Goal: Information Seeking & Learning: Learn about a topic

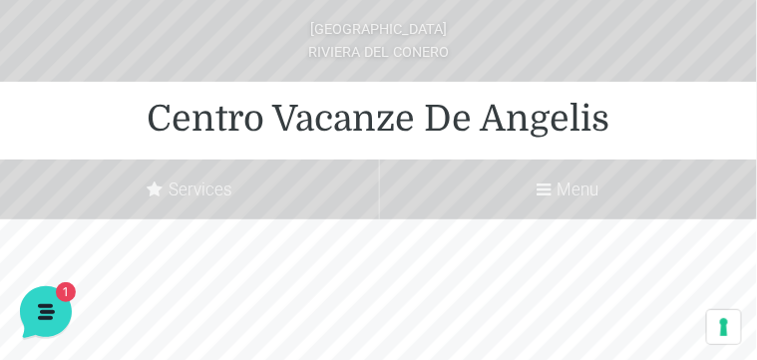
click at [544, 187] on icon at bounding box center [545, 190] width 14 height 17
click at [0, 0] on input "Menu" at bounding box center [0, 0] width 0 height 0
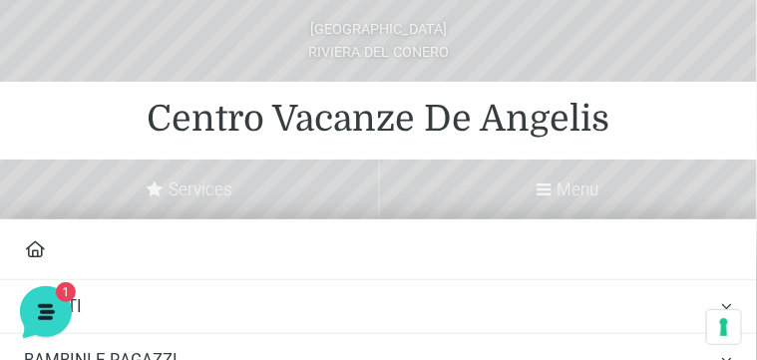
click at [544, 189] on icon at bounding box center [545, 190] width 14 height 17
click at [0, 0] on input "Menu" at bounding box center [0, 0] width 0 height 0
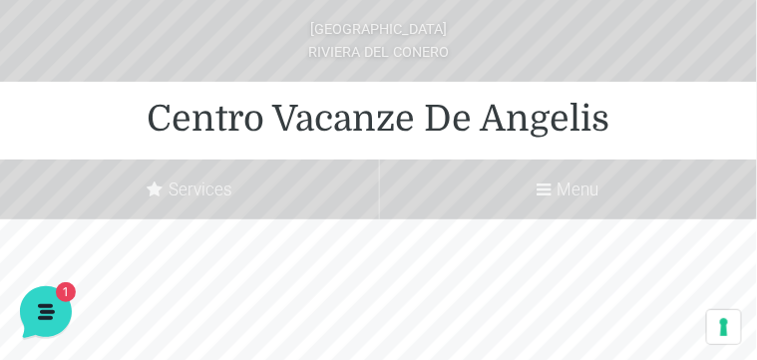
click at [540, 192] on icon at bounding box center [545, 190] width 14 height 17
click at [0, 0] on input "Menu" at bounding box center [0, 0] width 0 height 0
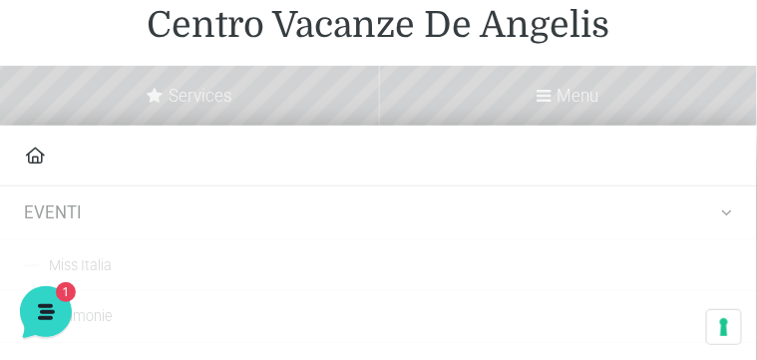
scroll to position [120, 0]
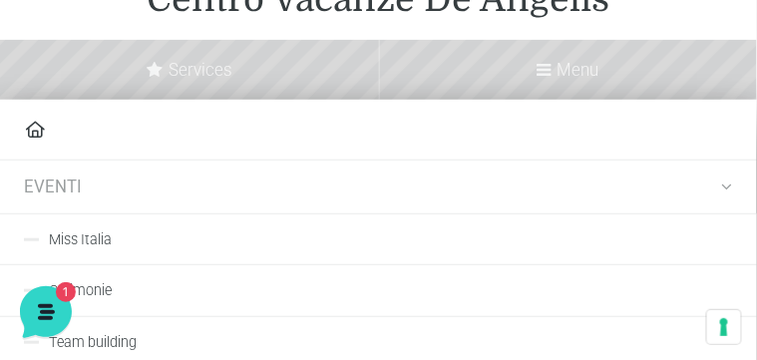
click at [91, 243] on link "Miss Italia" at bounding box center [378, 239] width 757 height 51
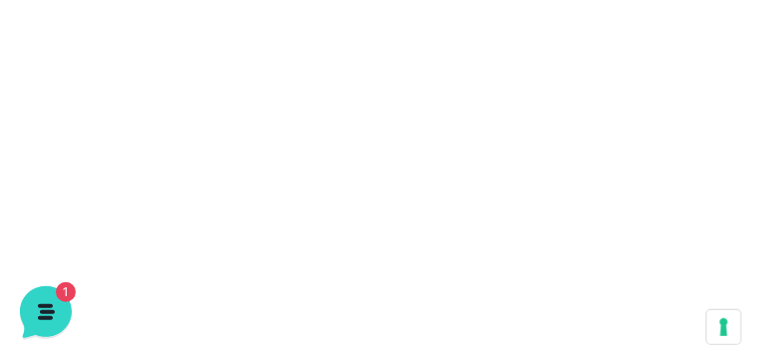
scroll to position [2036, 0]
click at [64, 288] on span "1" at bounding box center [64, 290] width 20 height 20
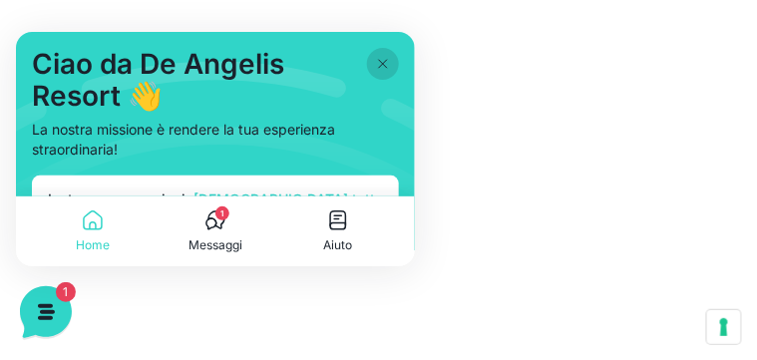
scroll to position [1996, 0]
click at [226, 181] on div "Le tue conversazioni Vedi tutto Jerry Ciao! Benvenuto al Centro Vacanze Resort!…" at bounding box center [214, 257] width 367 height 164
click at [221, 243] on p "Messaggi" at bounding box center [215, 244] width 54 height 18
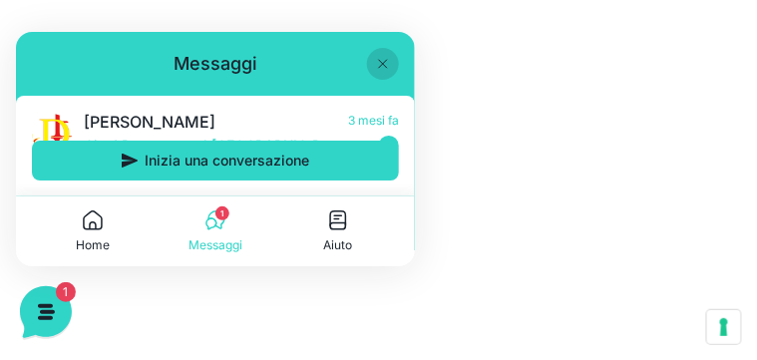
click at [380, 59] on icon at bounding box center [382, 63] width 16 height 16
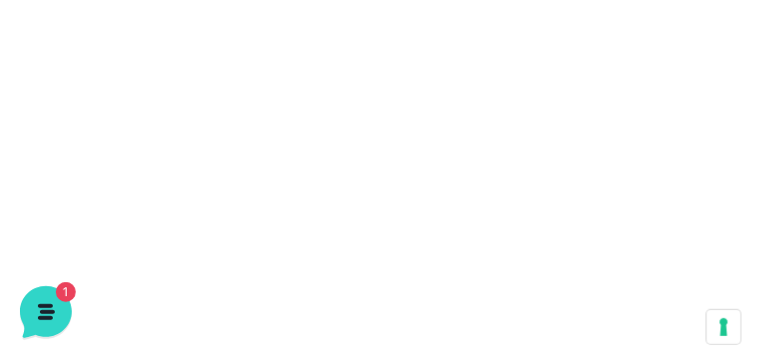
scroll to position [2115, 0]
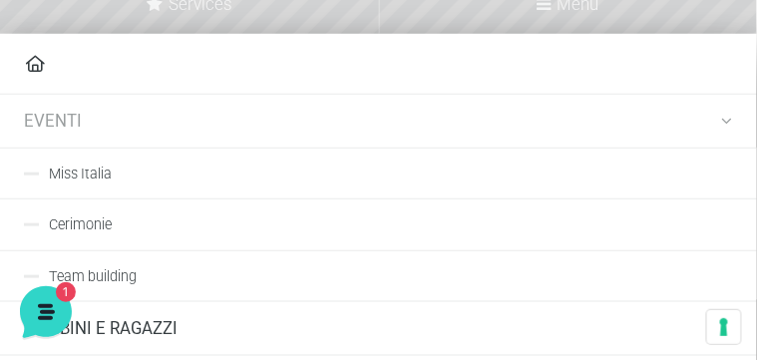
scroll to position [200, 0]
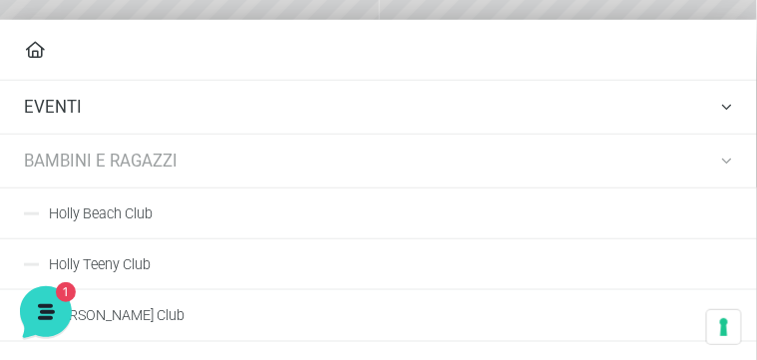
click at [128, 214] on link "Holly Beach Club" at bounding box center [378, 213] width 757 height 51
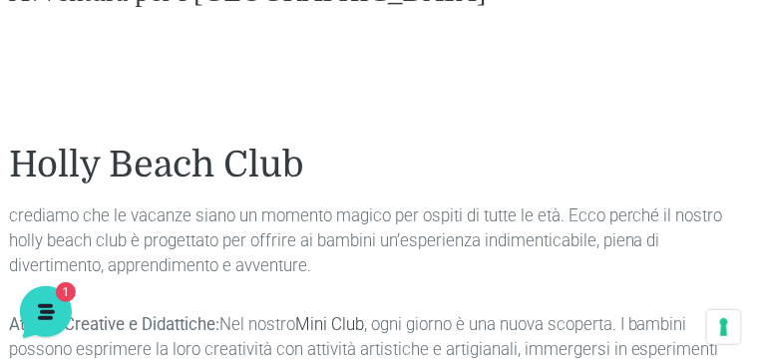
scroll to position [1038, 0]
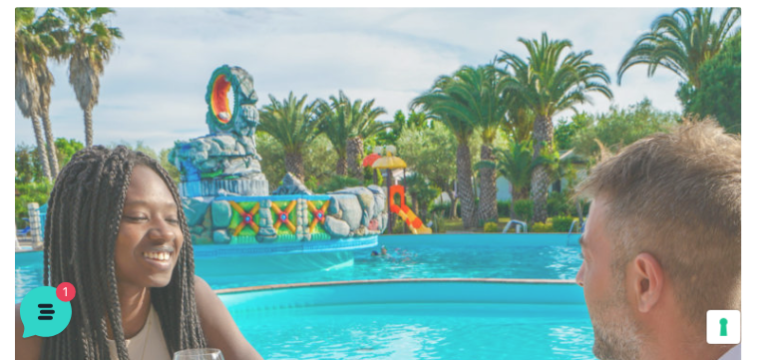
scroll to position [4870, 0]
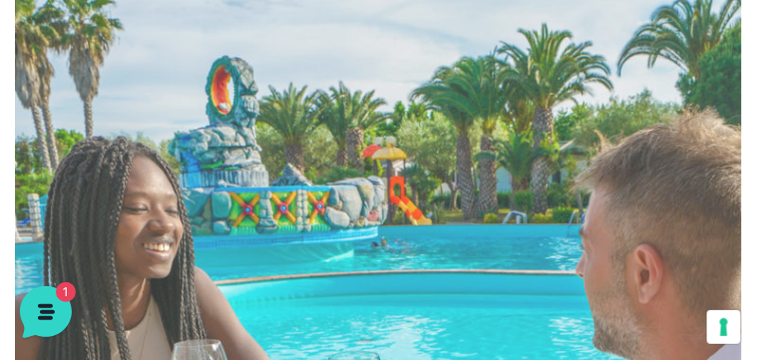
click at [216, 251] on img at bounding box center [378, 361] width 727 height 727
click at [215, 259] on img at bounding box center [378, 361] width 727 height 727
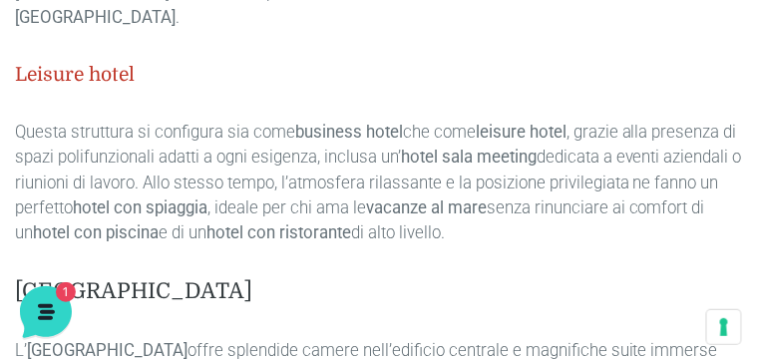
scroll to position [8342, 0]
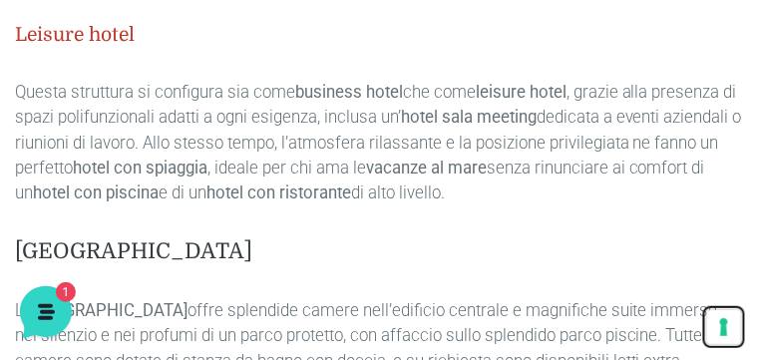
click at [725, 327] on button "Le tue preferenze relative al consenso per le tecnologie di tracciamento" at bounding box center [724, 327] width 34 height 34
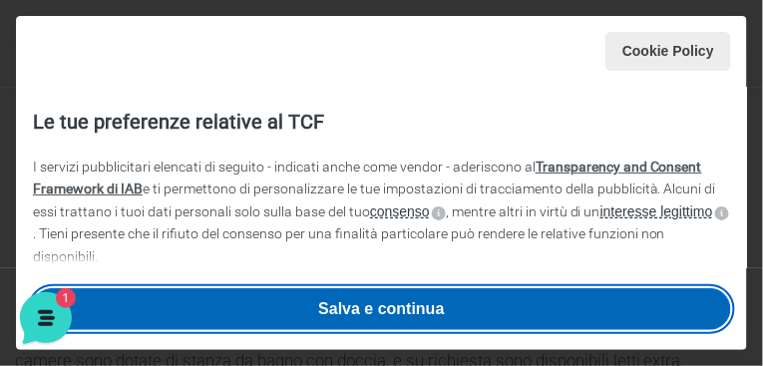
click at [396, 313] on button "Salva e continua" at bounding box center [382, 309] width 700 height 42
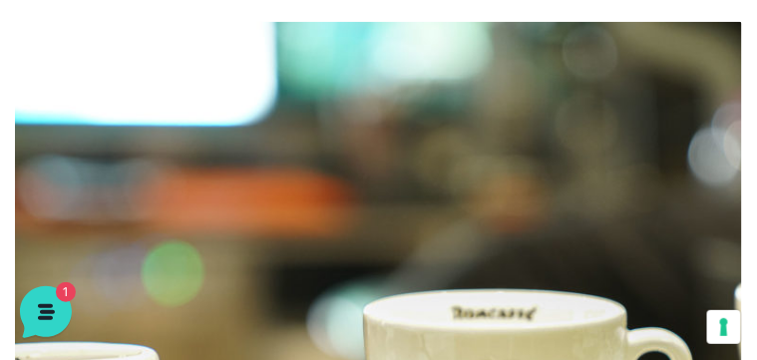
scroll to position [10418, 0]
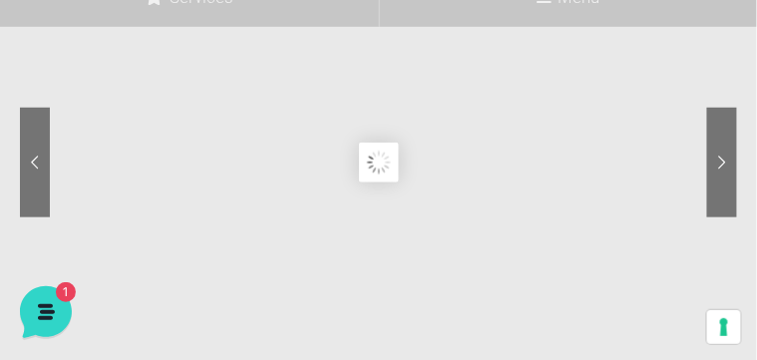
scroll to position [200, 0]
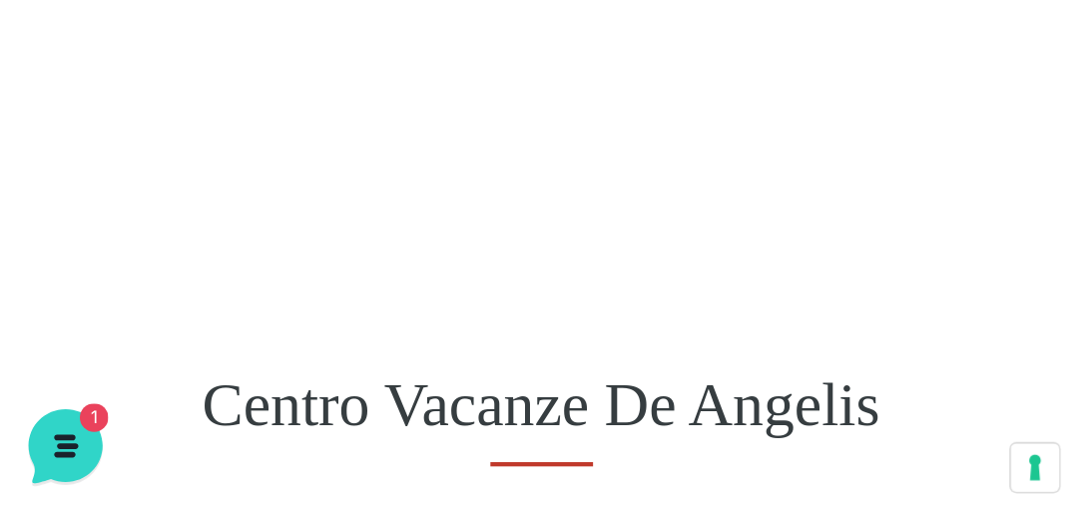
scroll to position [838, 0]
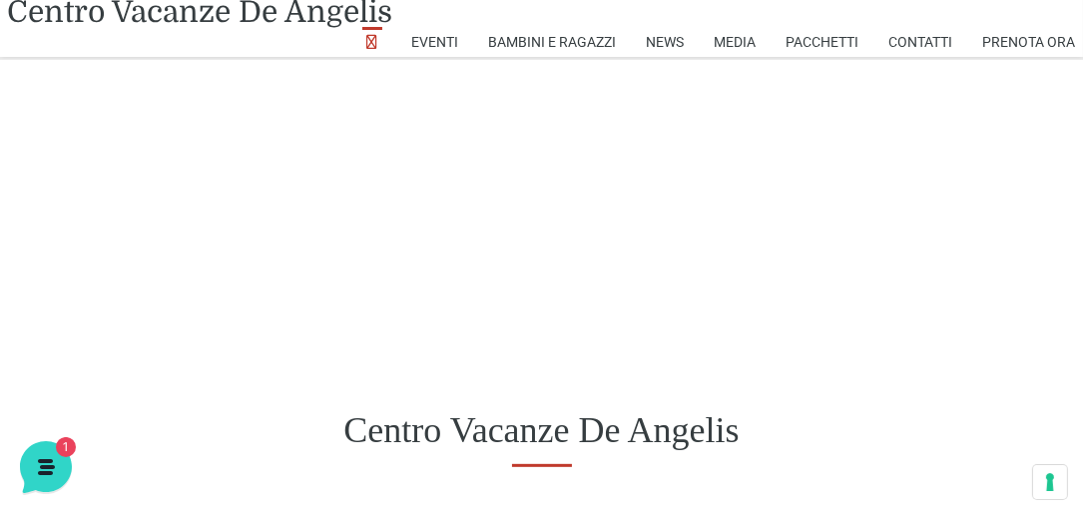
drag, startPoint x: 754, startPoint y: 0, endPoint x: 767, endPoint y: 364, distance: 364.5
click at [756, 359] on div "Centro Vacanze De Angelis" at bounding box center [541, 430] width 1083 height 155
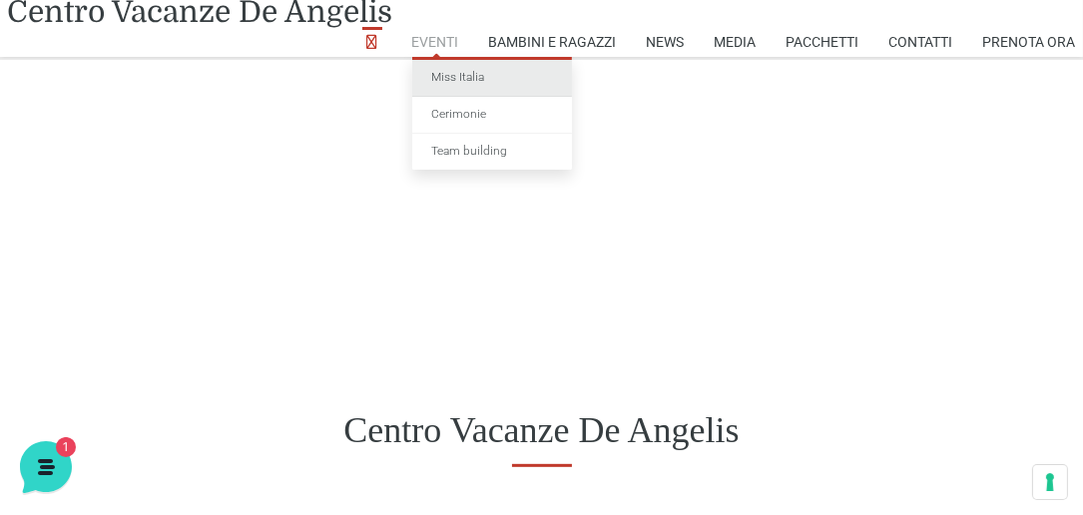
click at [455, 73] on link "Miss Italia" at bounding box center [492, 78] width 160 height 37
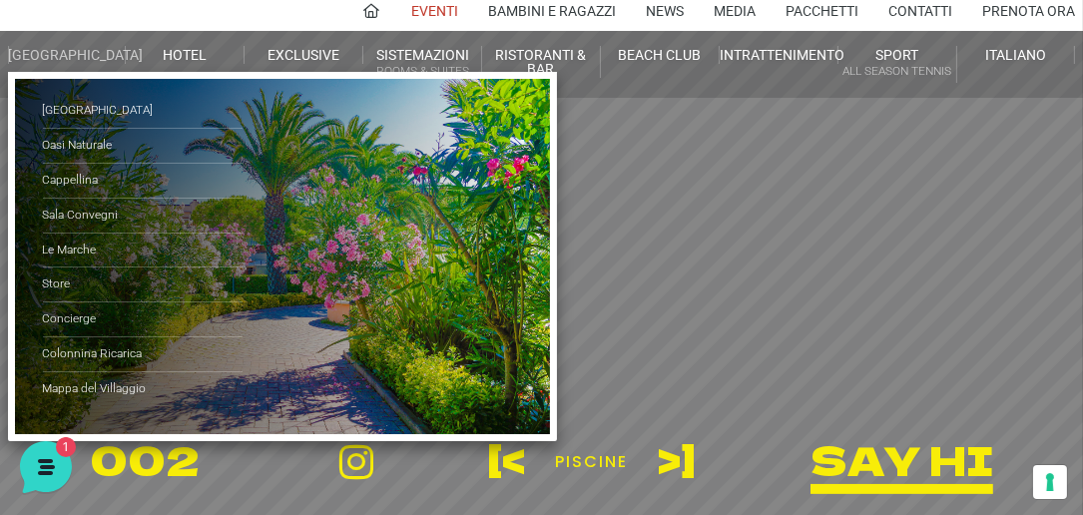
scroll to position [114, 0]
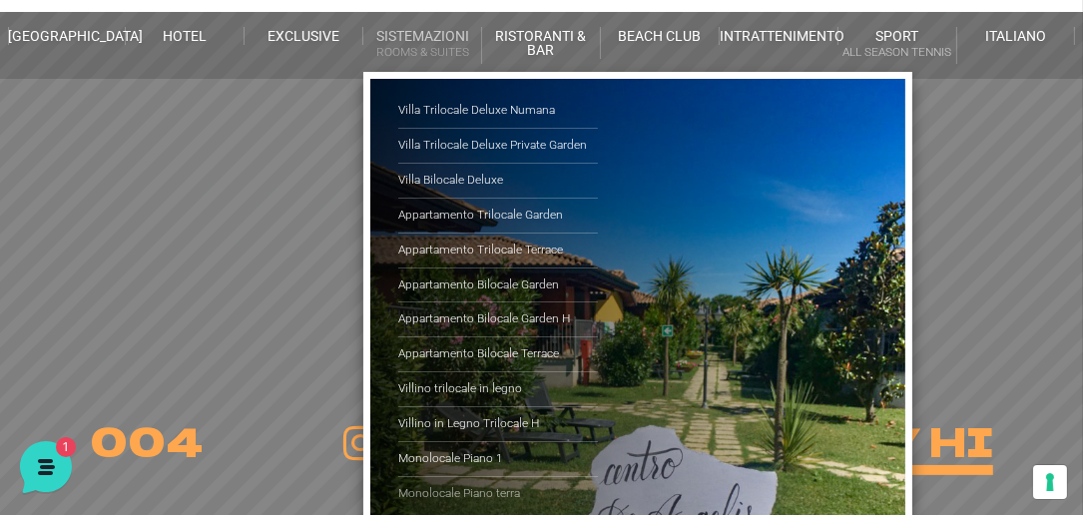
click at [433, 488] on link "Monolocale Piano terra" at bounding box center [498, 494] width 200 height 34
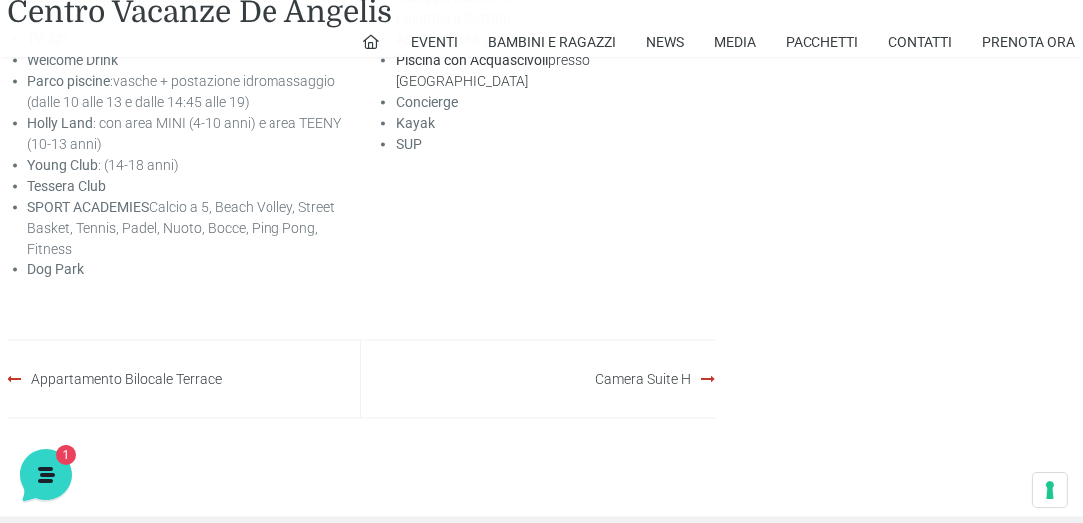
scroll to position [3326, 0]
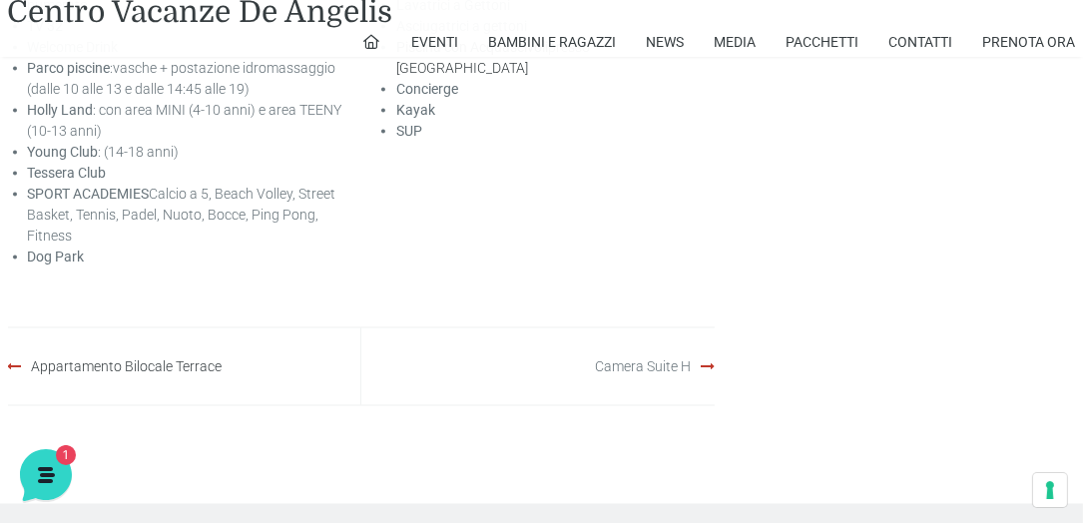
click at [669, 374] on link "Camera Suite H" at bounding box center [643, 366] width 96 height 16
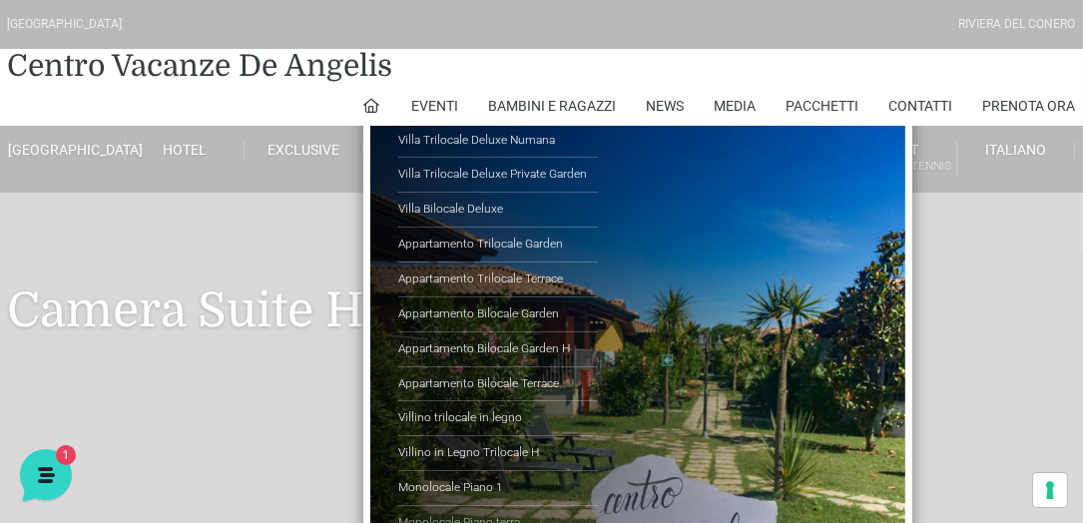
click at [467, 521] on link "Monolocale Piano terra" at bounding box center [498, 523] width 200 height 34
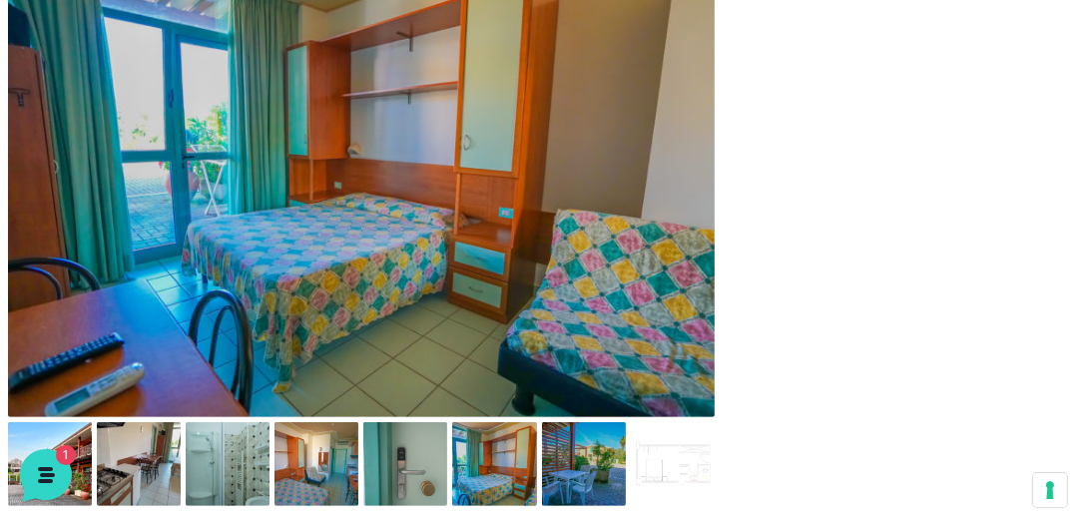
scroll to position [798, 0]
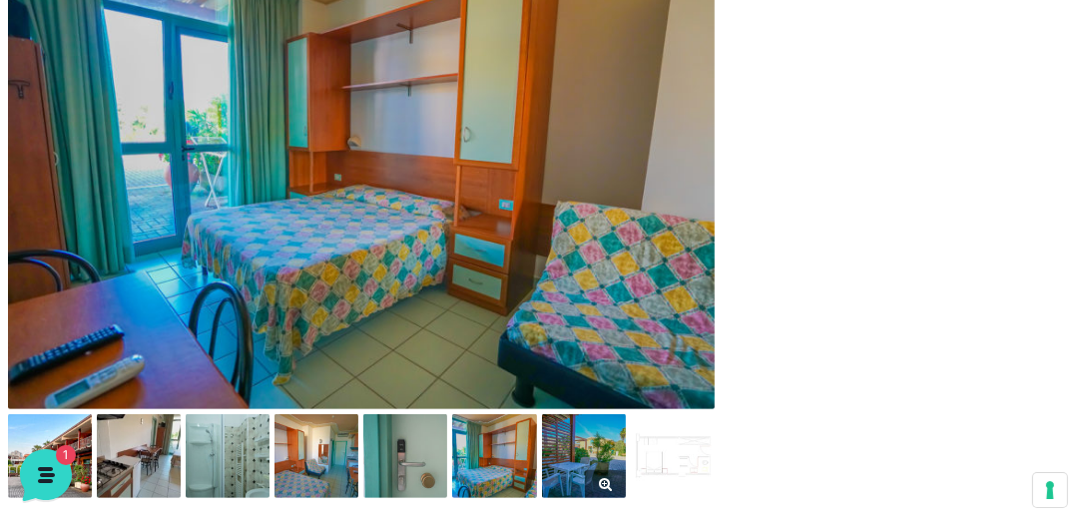
click at [603, 455] on img at bounding box center [584, 456] width 84 height 84
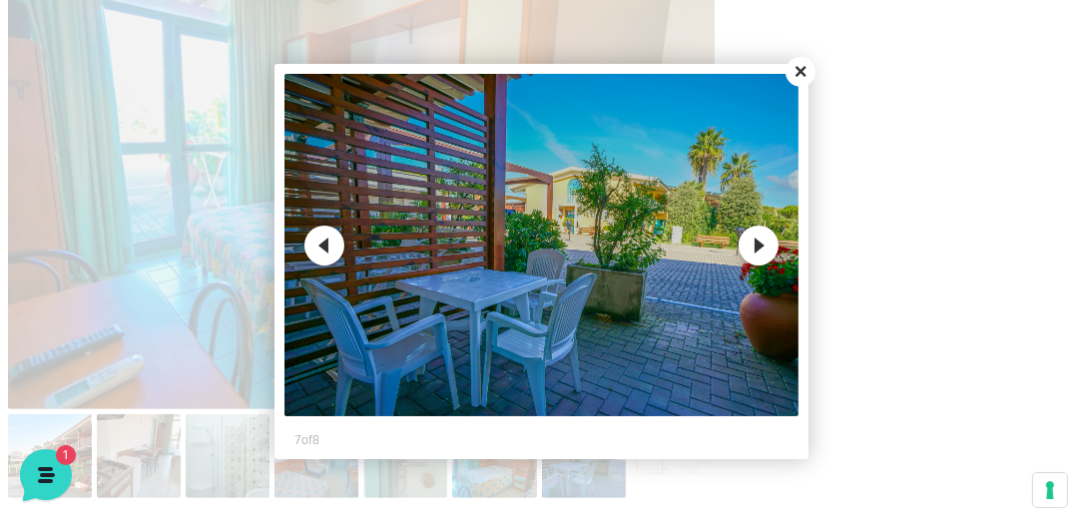
click at [746, 243] on button "Next" at bounding box center [758, 246] width 40 height 40
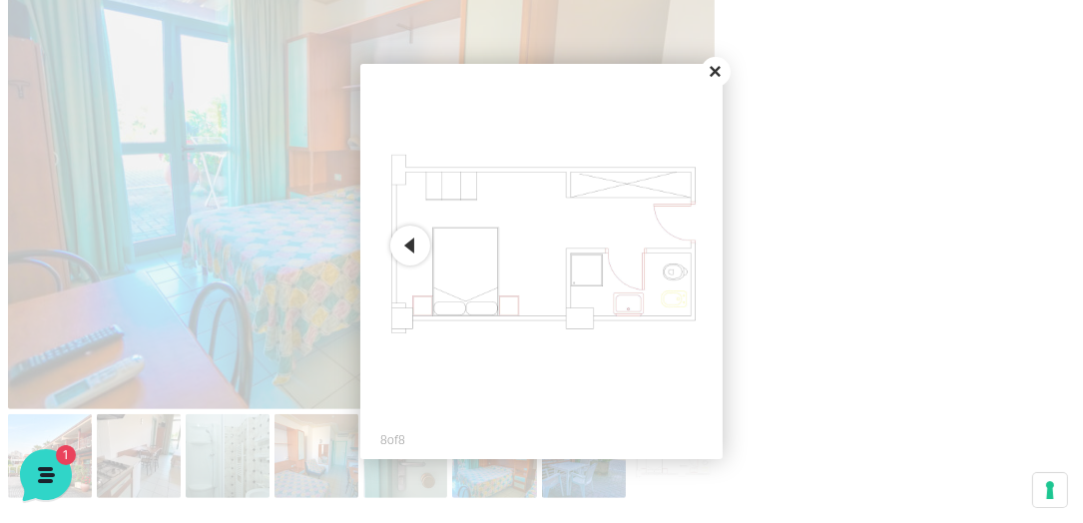
click at [412, 245] on button "Previous" at bounding box center [410, 246] width 40 height 40
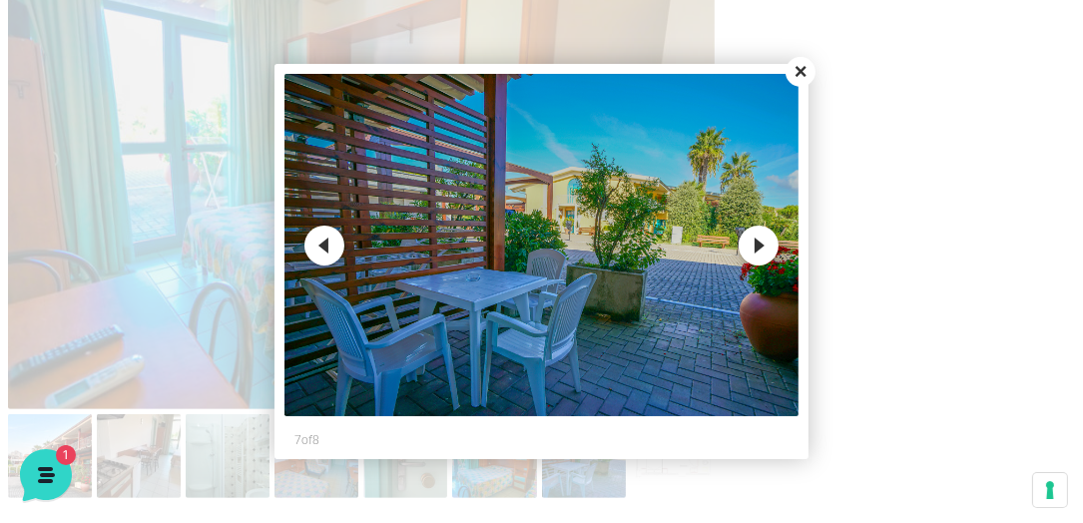
click at [327, 247] on button "Previous" at bounding box center [324, 246] width 40 height 40
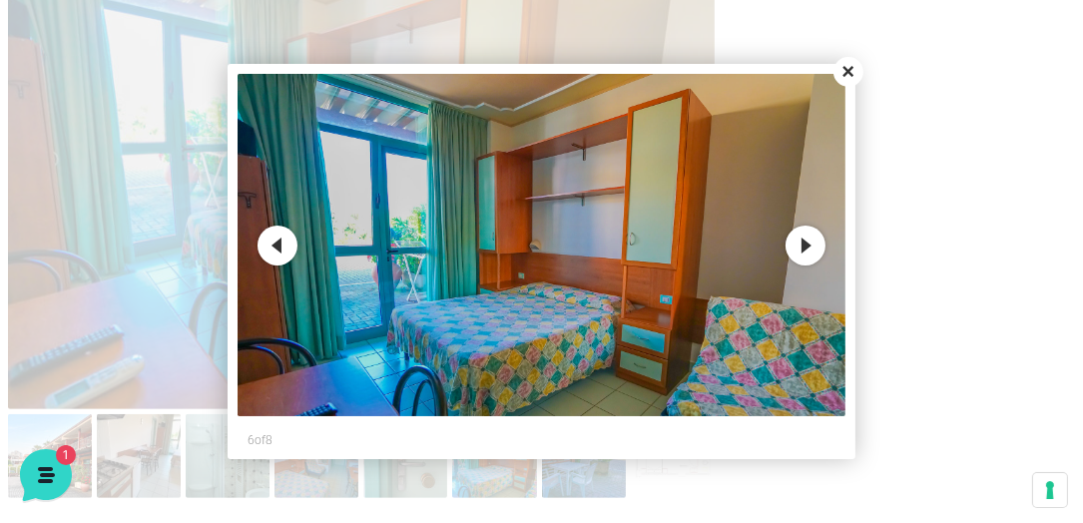
click at [284, 245] on button "Previous" at bounding box center [277, 246] width 40 height 40
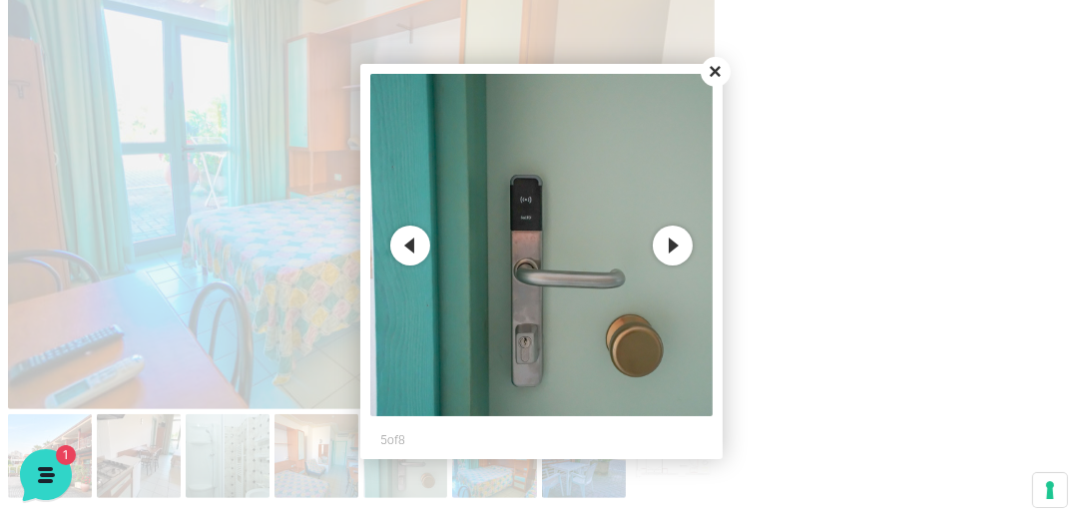
click at [408, 246] on button "Previous" at bounding box center [410, 246] width 40 height 40
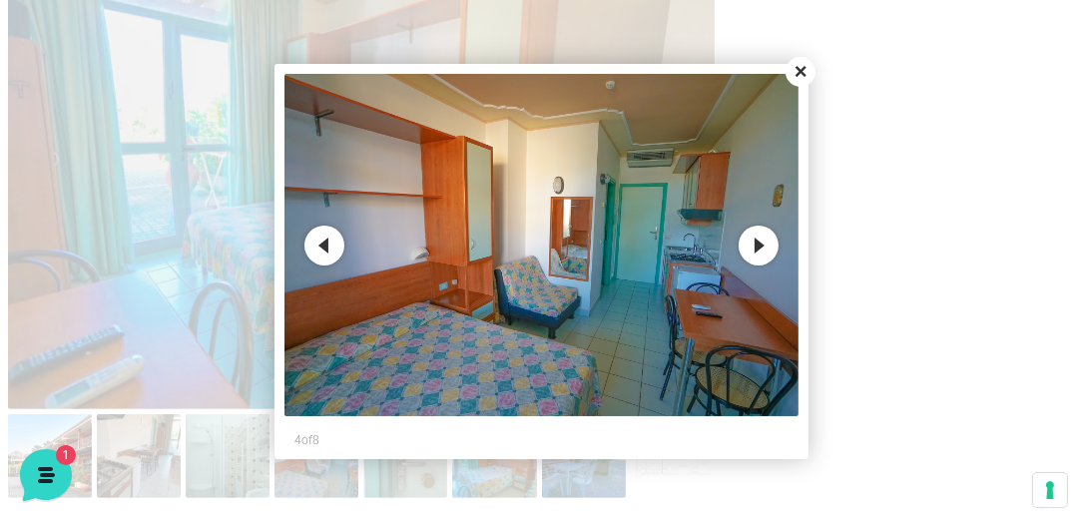
click at [329, 245] on button "Previous" at bounding box center [324, 246] width 40 height 40
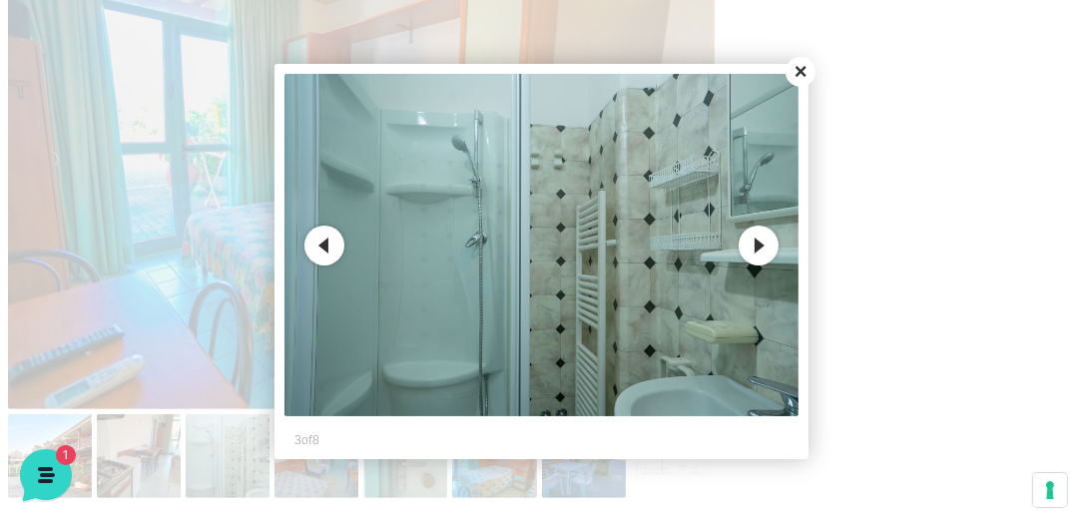
click at [323, 248] on button "Previous" at bounding box center [324, 246] width 40 height 40
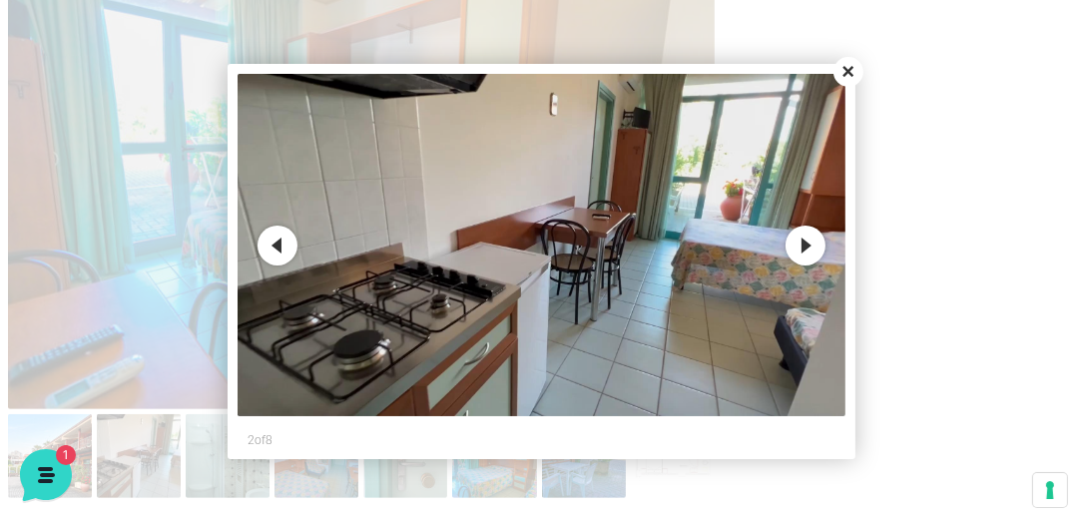
click at [275, 247] on button "Previous" at bounding box center [277, 246] width 40 height 40
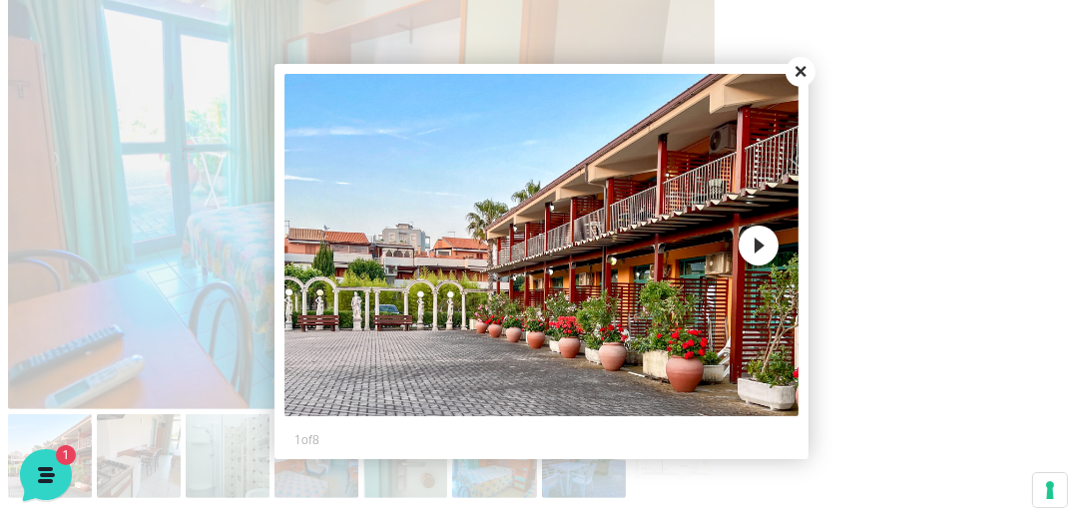
click at [275, 246] on div "Close Previous Next 1 of 8" at bounding box center [541, 261] width 534 height 395
click at [799, 68] on button "Close" at bounding box center [800, 72] width 30 height 30
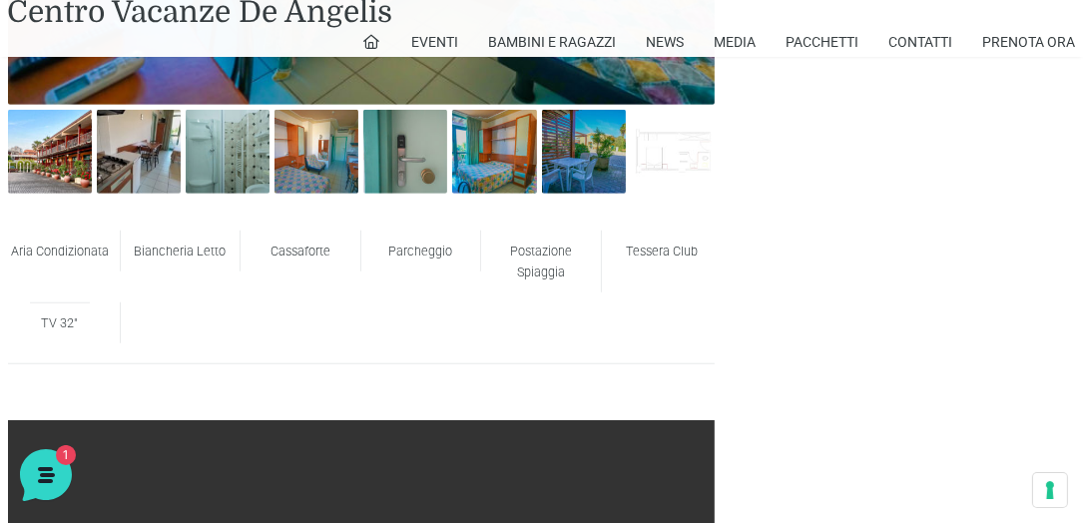
scroll to position [1083, 0]
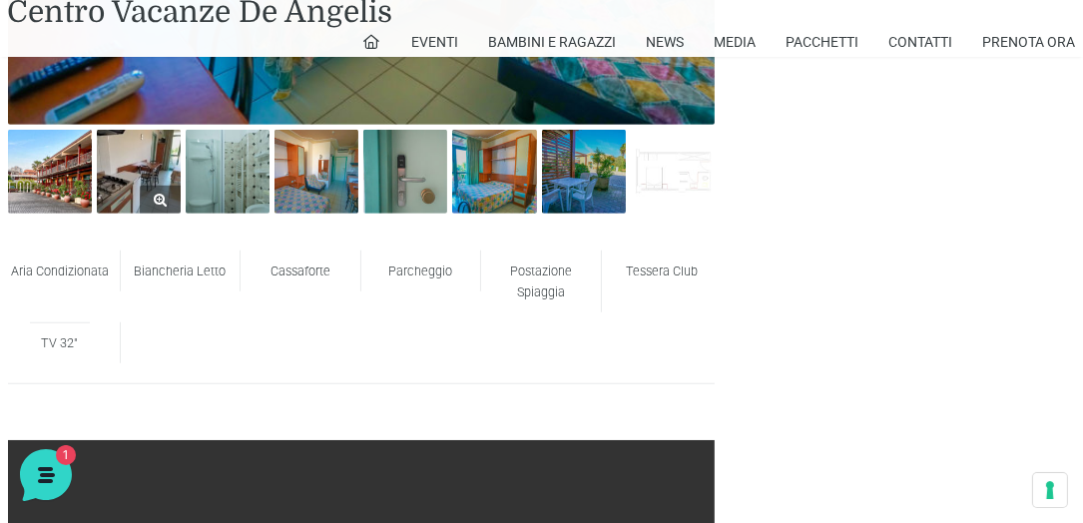
click at [164, 176] on img at bounding box center [139, 172] width 84 height 84
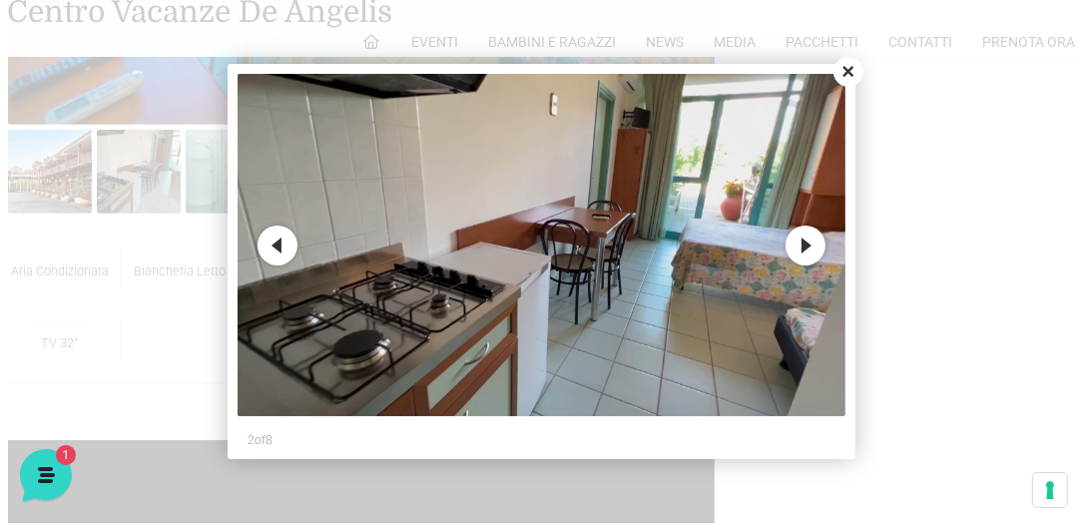
click at [288, 243] on button "Previous" at bounding box center [277, 246] width 40 height 40
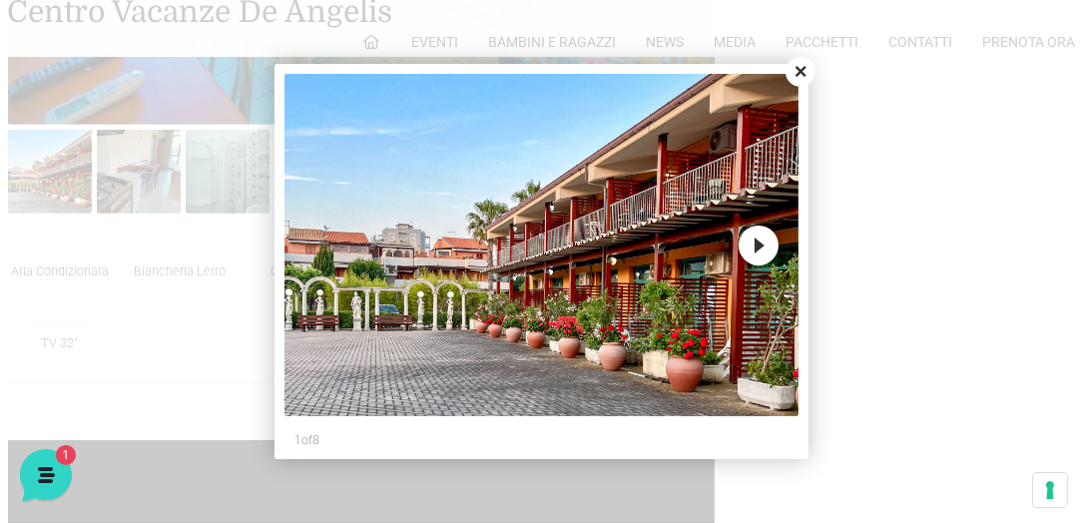
click at [749, 246] on button "Next" at bounding box center [758, 246] width 40 height 40
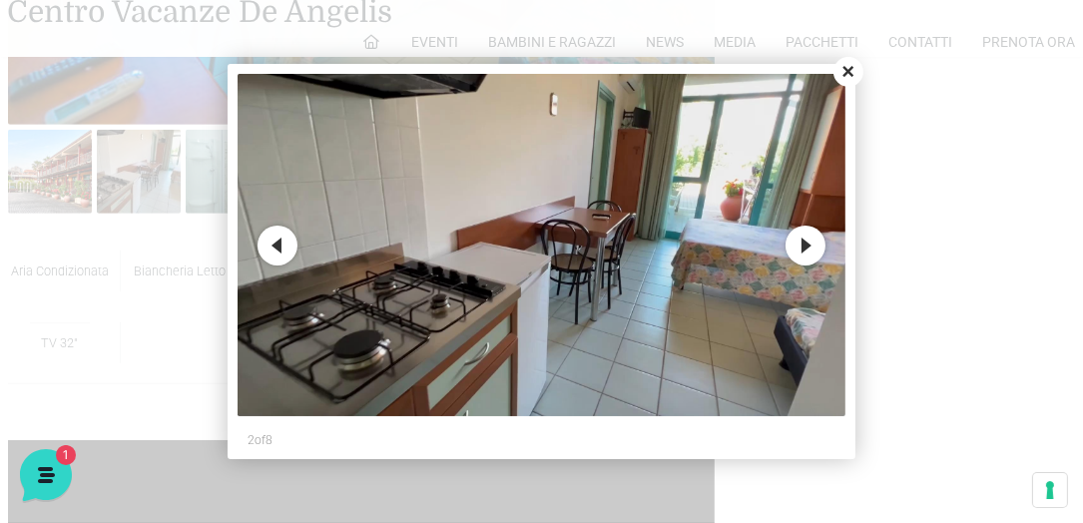
click at [745, 249] on img at bounding box center [541, 245] width 609 height 342
click at [796, 243] on button "Next" at bounding box center [805, 246] width 40 height 40
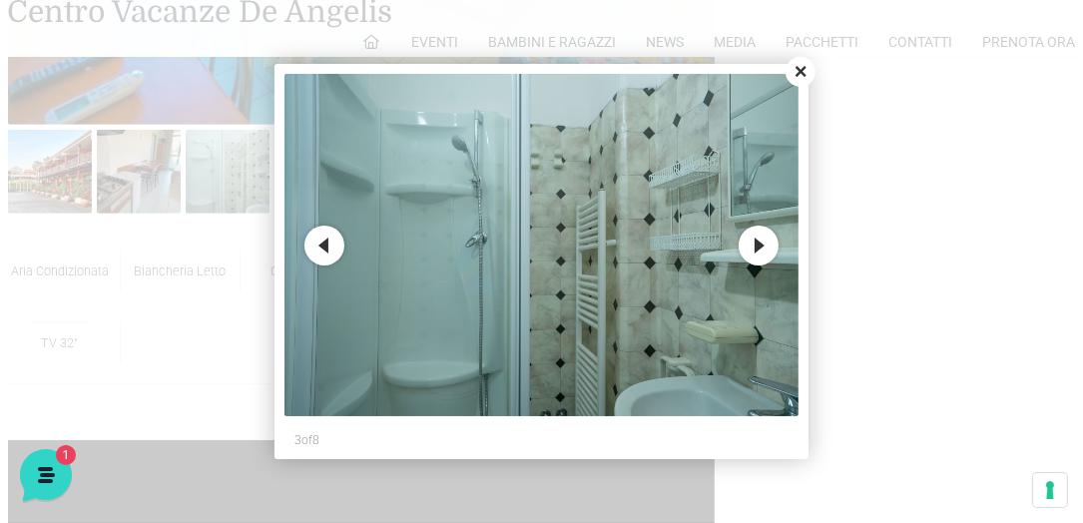
click at [805, 75] on button "Close" at bounding box center [800, 72] width 30 height 30
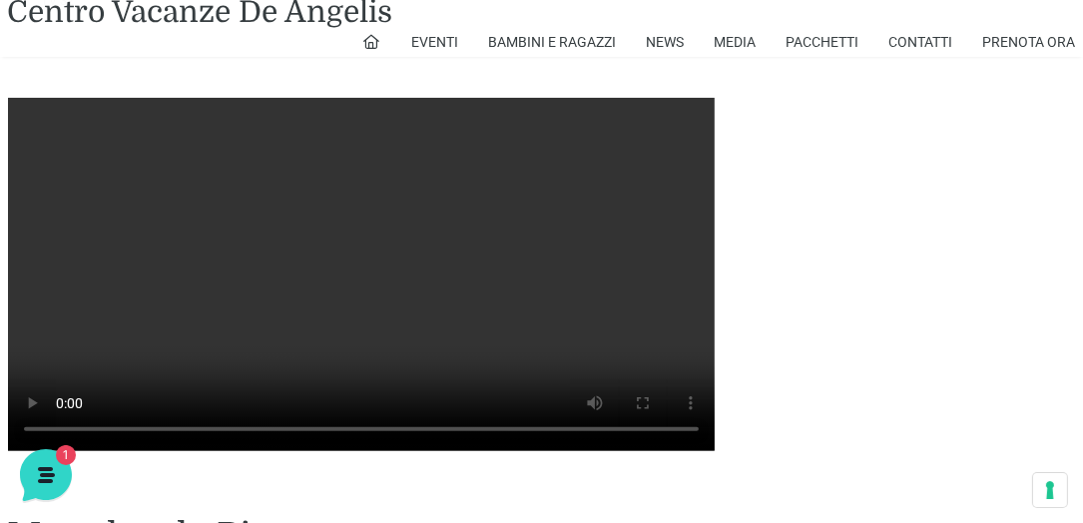
scroll to position [1482, 0]
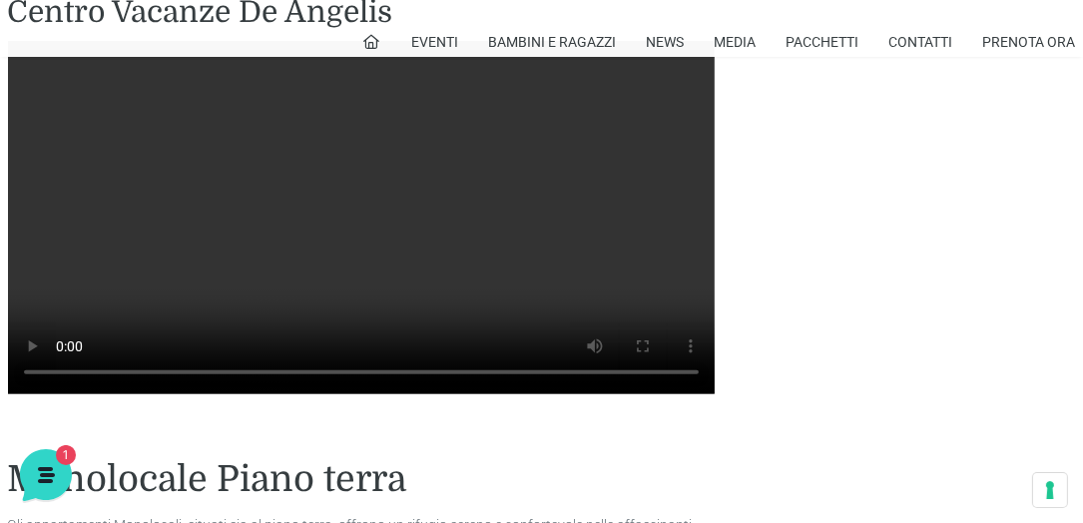
click at [456, 250] on video "Il tuo browser non supporta la riproduzione dei video." at bounding box center [361, 217] width 706 height 353
click at [456, 249] on video "Il tuo browser non supporta la riproduzione dei video." at bounding box center [361, 217] width 706 height 353
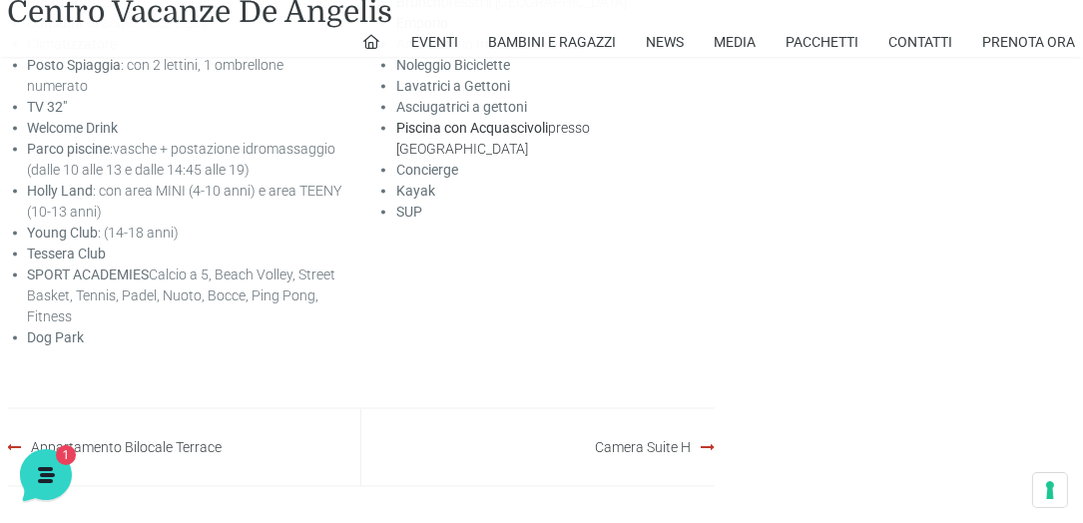
scroll to position [3307, 0]
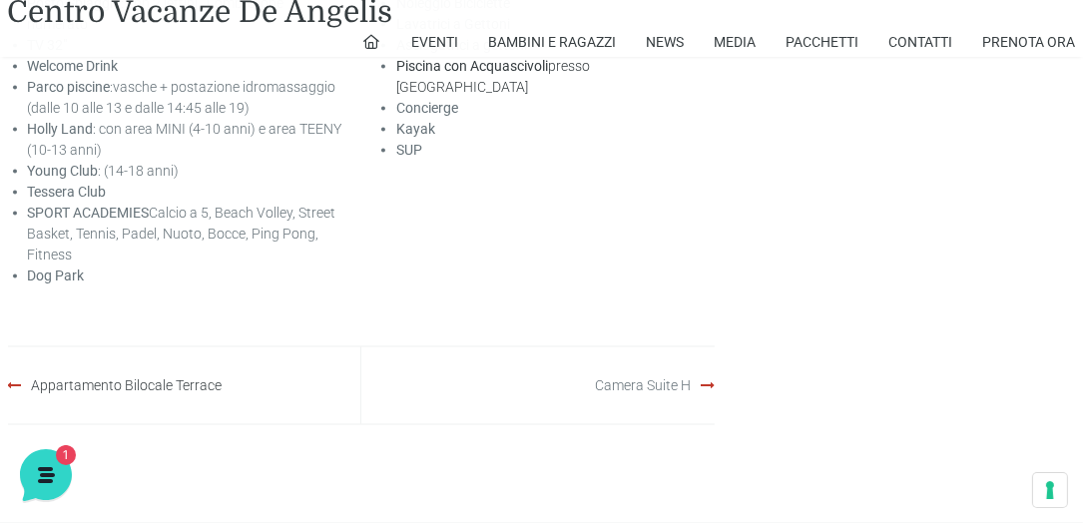
click at [605, 393] on link "Camera Suite H" at bounding box center [643, 385] width 96 height 16
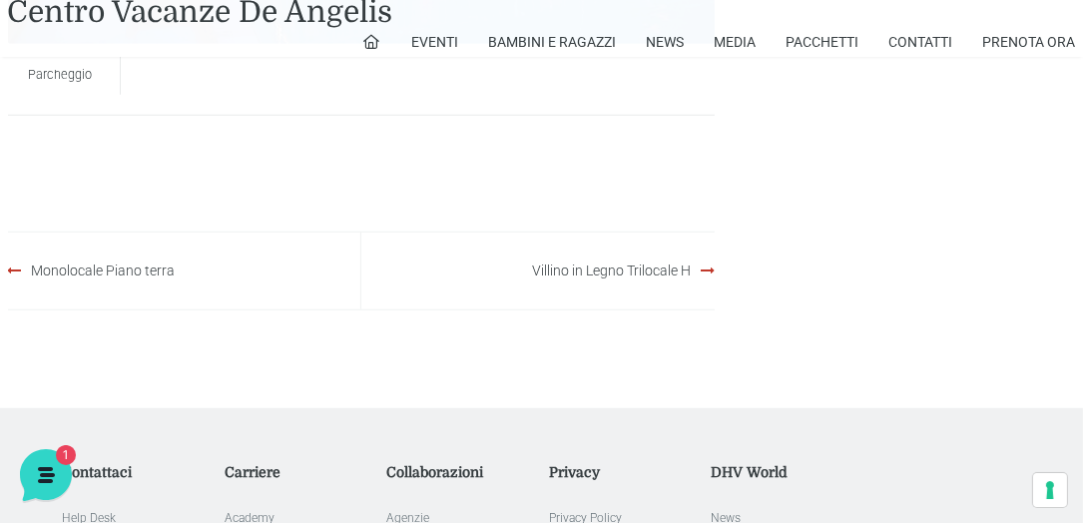
scroll to position [1597, 0]
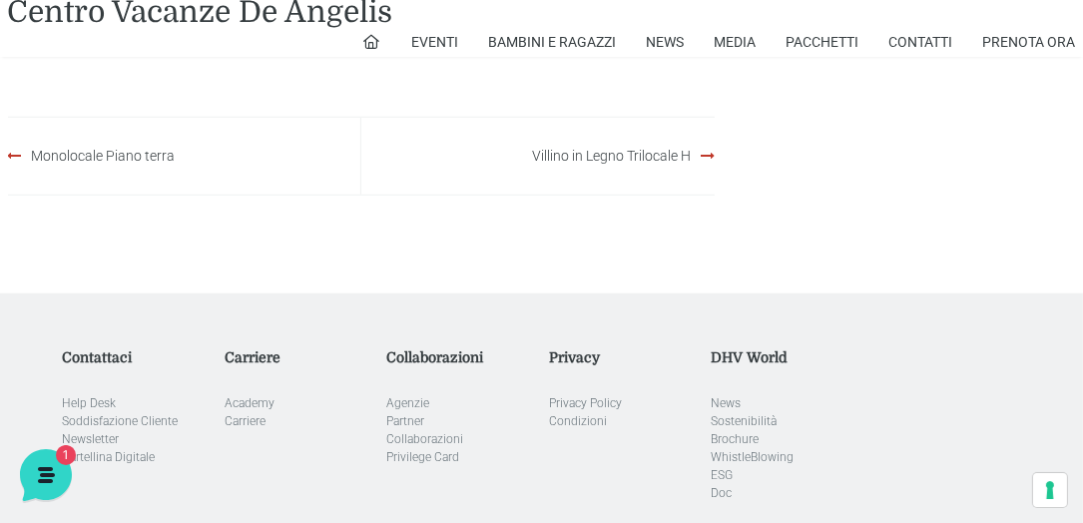
click at [828, 22] on div "Centro Vacanze De Angelis Eventi Miss Italia Cerimonie Team building Bambini e …" at bounding box center [541, 28] width 1083 height 57
click at [827, 37] on link "Pacchetti" at bounding box center [822, 42] width 73 height 30
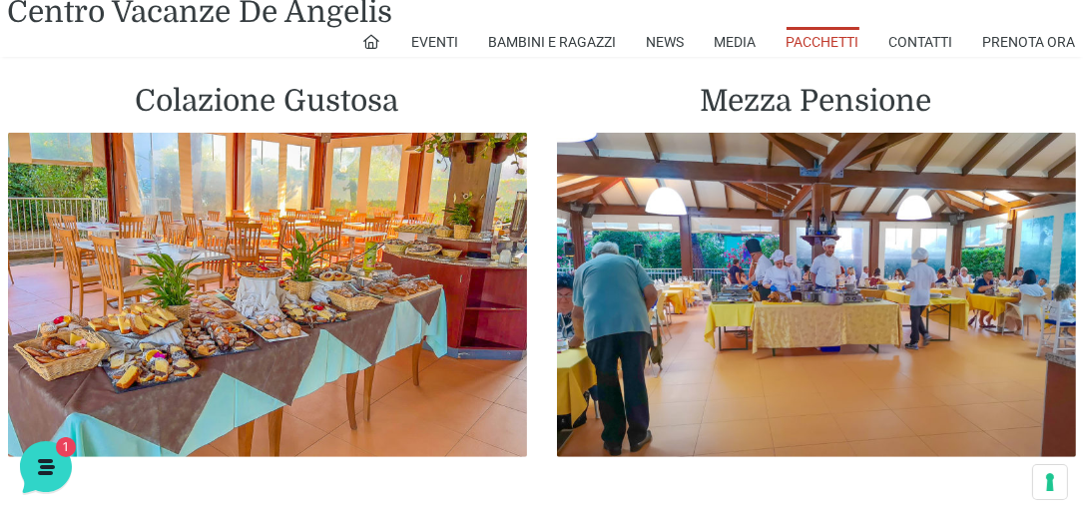
scroll to position [1140, 0]
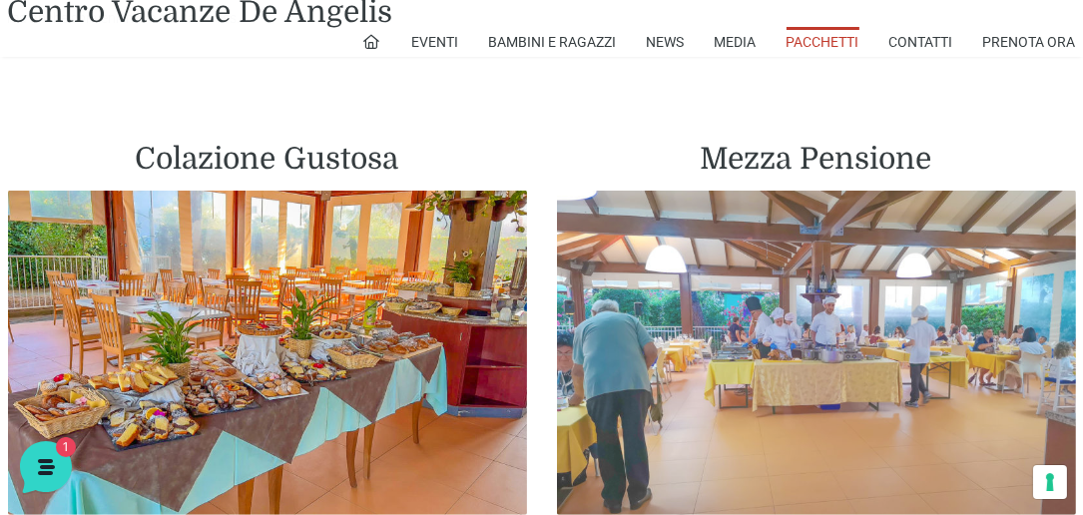
click at [871, 357] on img at bounding box center [816, 353] width 519 height 324
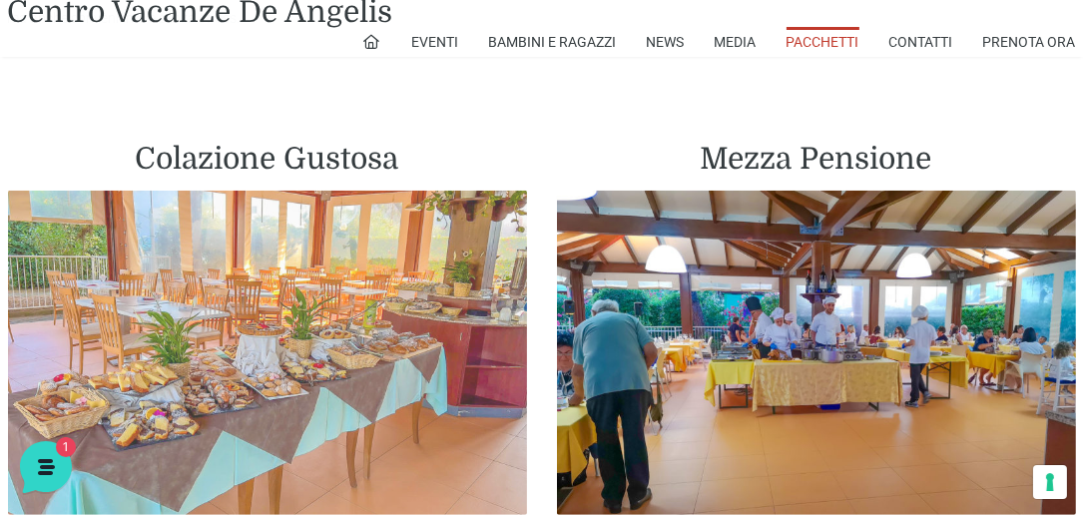
click at [389, 414] on img at bounding box center [267, 353] width 519 height 324
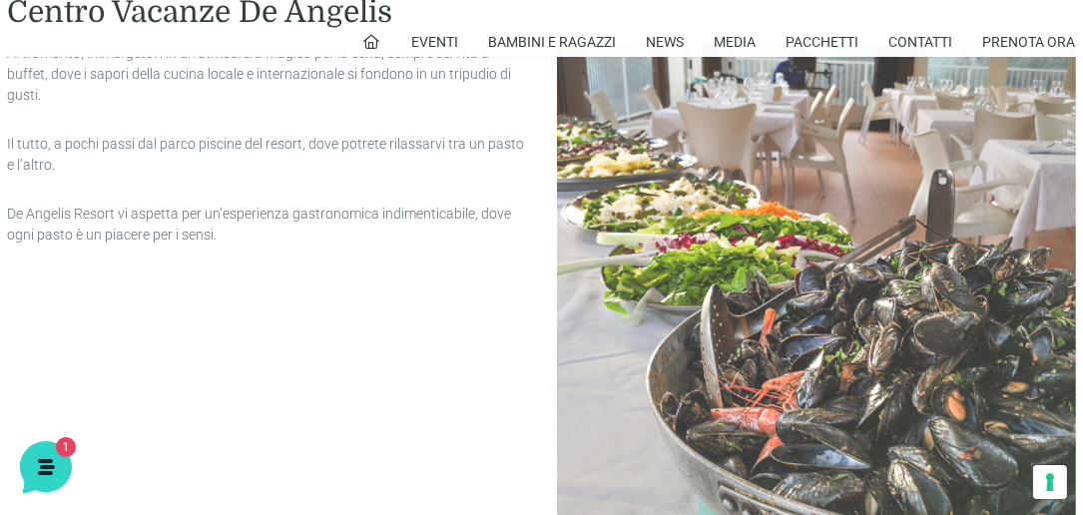
scroll to position [2166, 0]
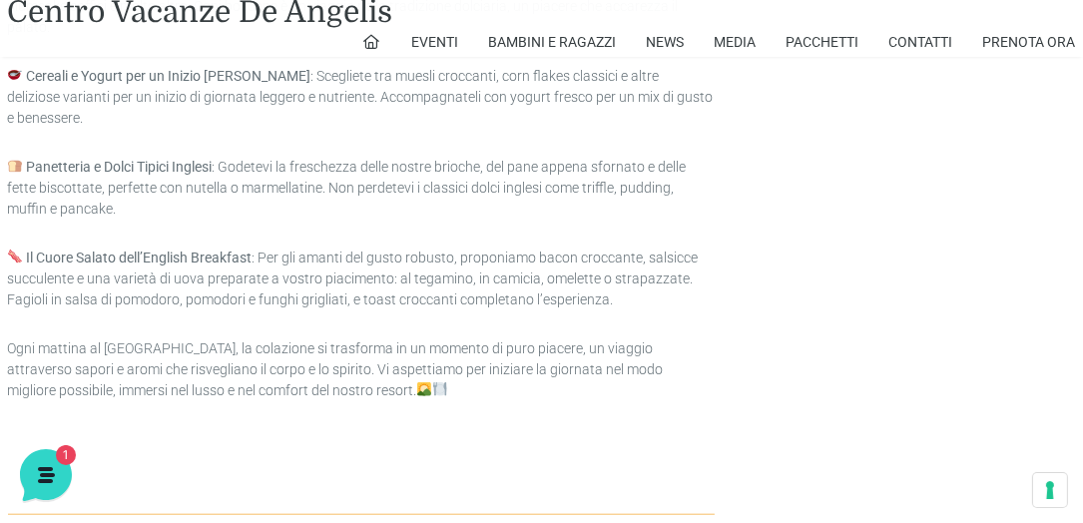
scroll to position [1824, 0]
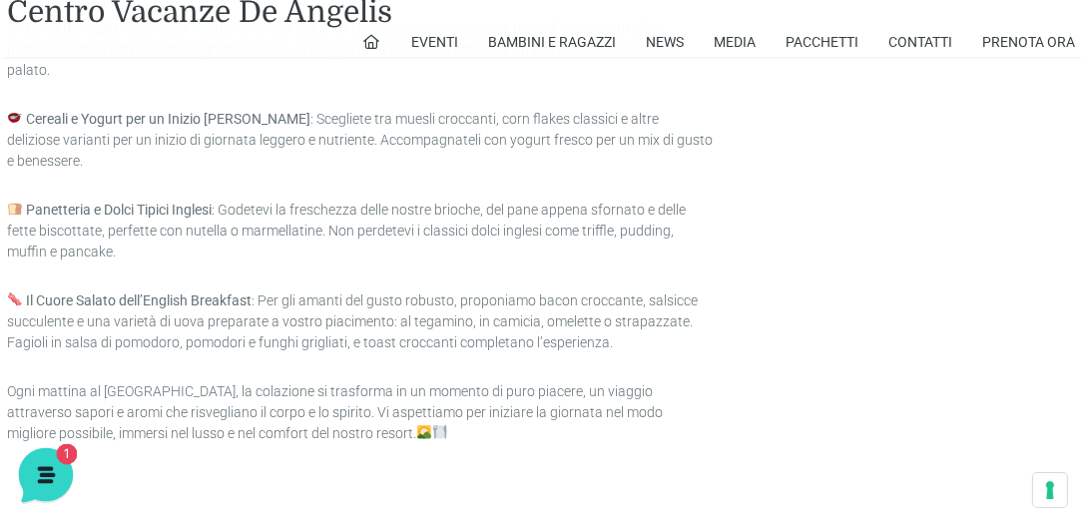
click at [46, 480] on icon at bounding box center [44, 473] width 17 height 16
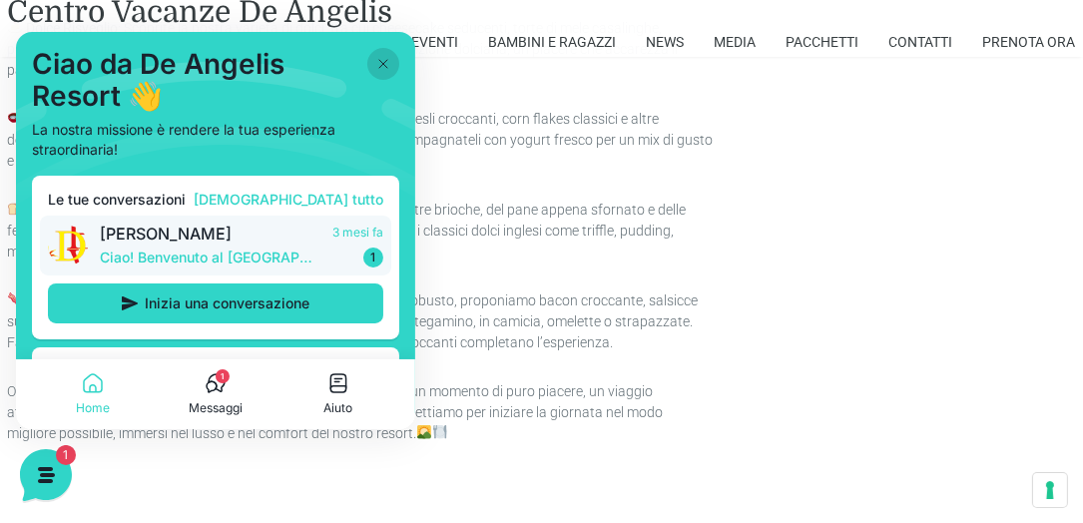
click at [363, 236] on p "3 mesi fa" at bounding box center [357, 233] width 51 height 18
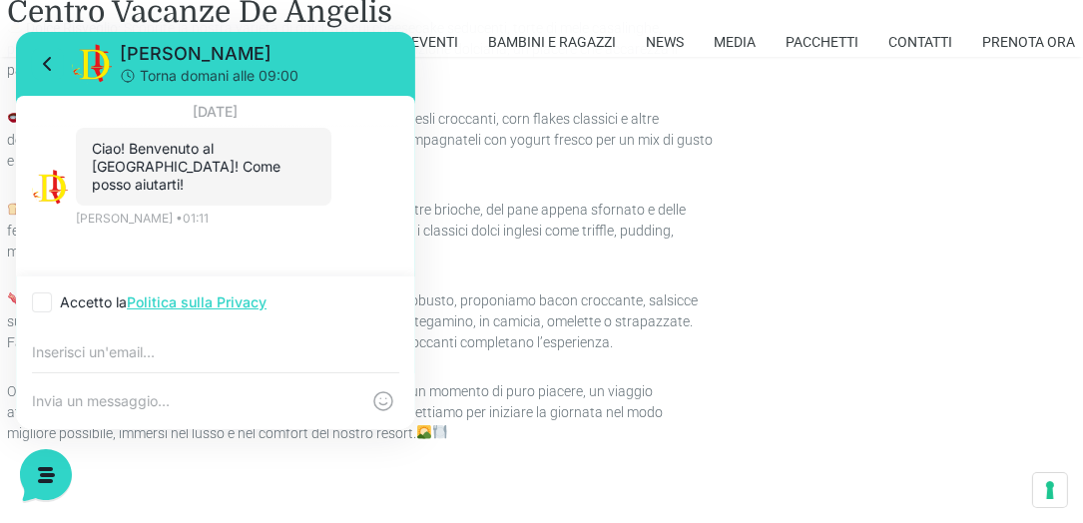
click at [1029, 268] on div "Colazione Gustosa Febbraio 27, 2023 Colazione , pacchetti Colazione Immaginate …" at bounding box center [541, 357] width 1083 height 2571
click at [927, 268] on div "Colazione Gustosa Febbraio 27, 2023 Colazione , pacchetti Colazione Immaginate …" at bounding box center [541, 357] width 1083 height 2571
click at [46, 61] on icon at bounding box center [47, 64] width 6 height 12
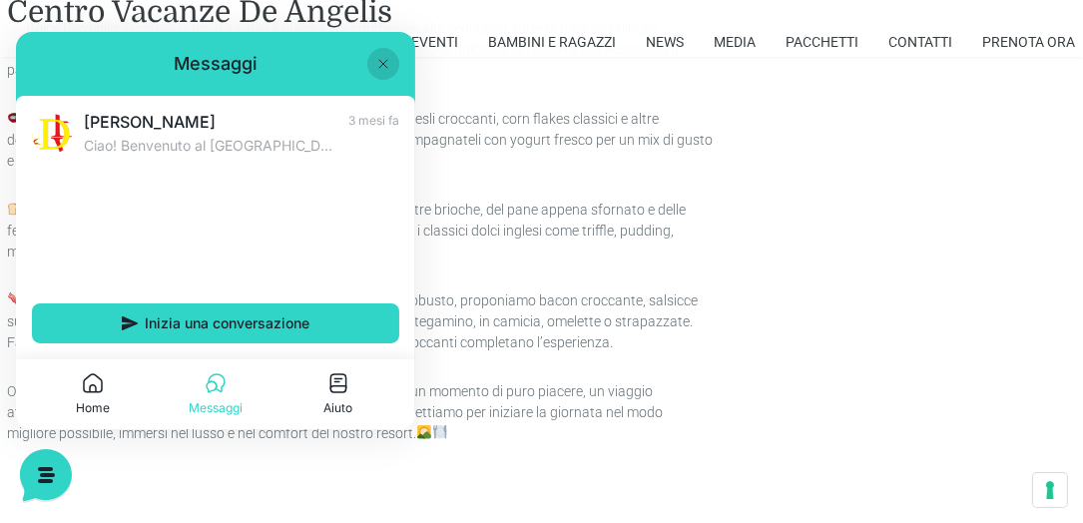
click at [385, 62] on icon at bounding box center [383, 64] width 16 height 16
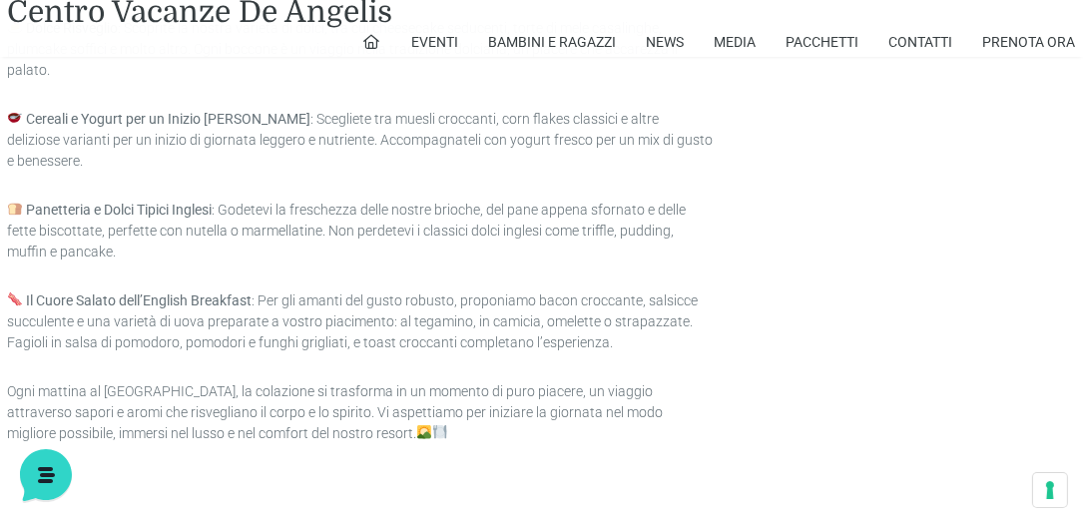
click at [417, 425] on img at bounding box center [424, 432] width 14 height 14
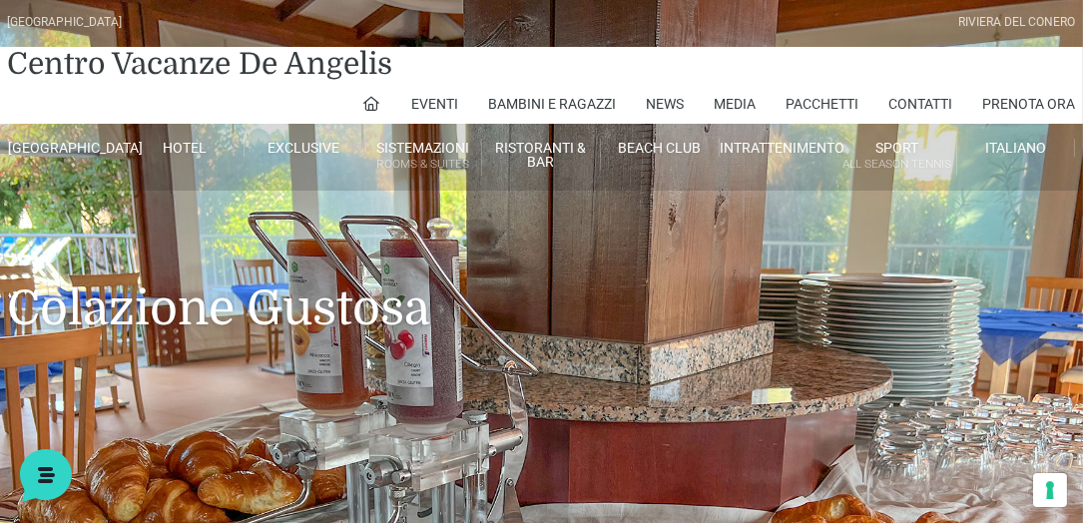
scroll to position [0, 0]
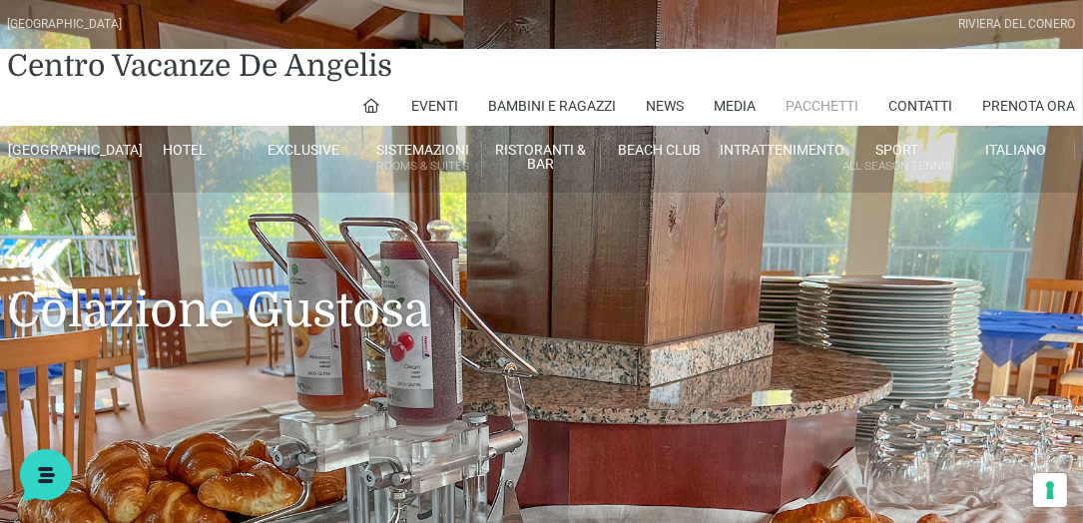
click at [834, 108] on link "Pacchetti" at bounding box center [822, 106] width 73 height 40
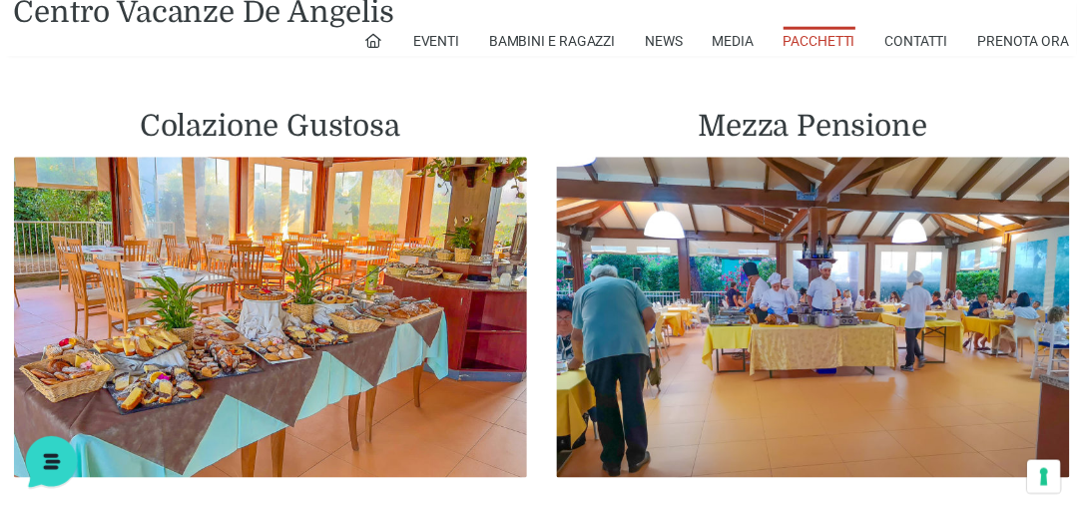
scroll to position [1197, 0]
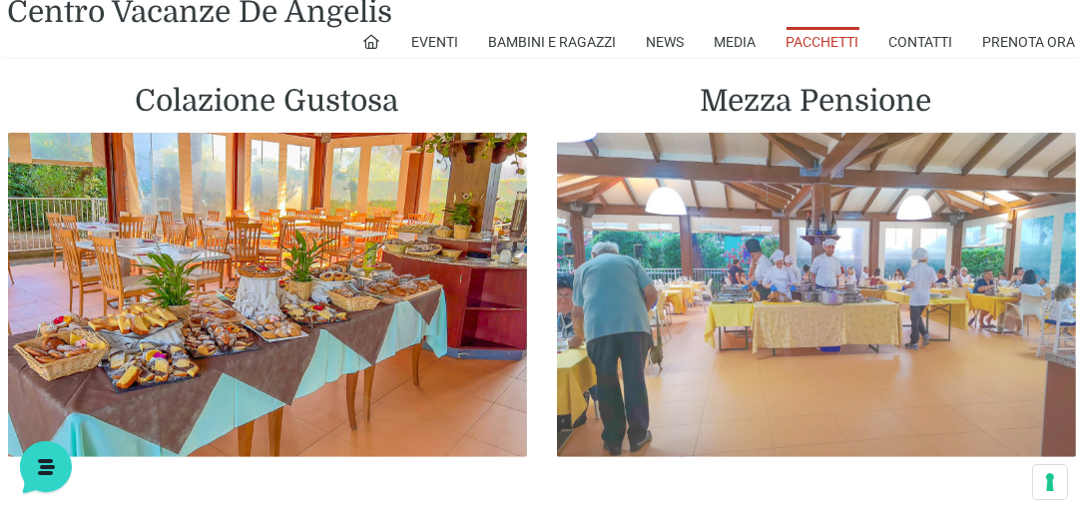
click at [814, 294] on img at bounding box center [816, 295] width 519 height 324
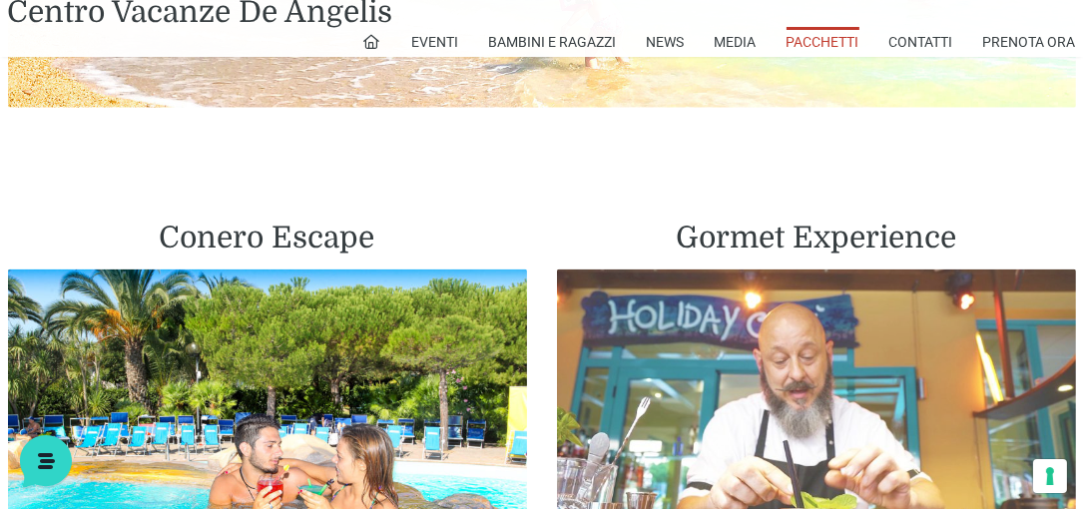
scroll to position [2679, 0]
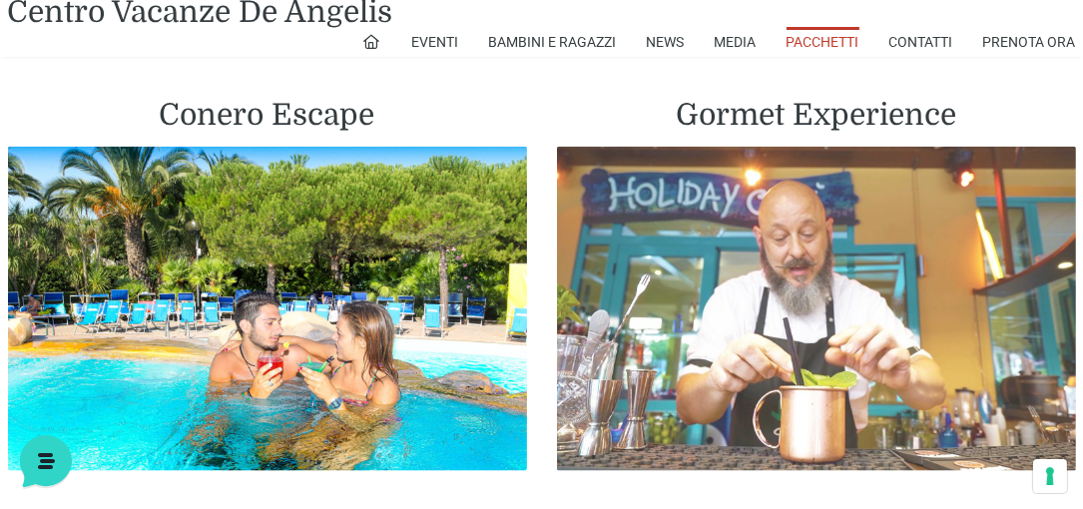
click at [751, 328] on img at bounding box center [816, 309] width 519 height 324
click at [752, 328] on img at bounding box center [816, 309] width 519 height 324
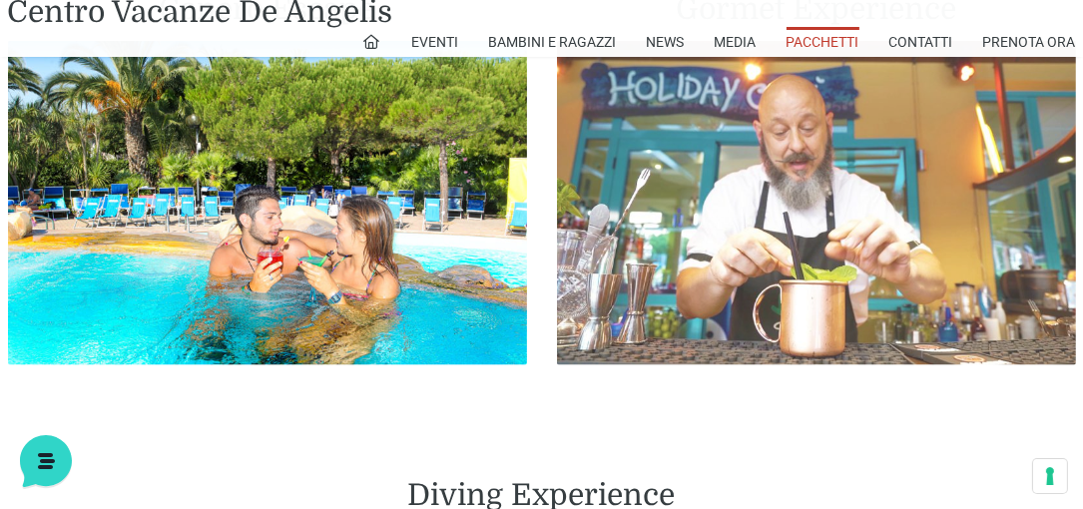
scroll to position [2794, 0]
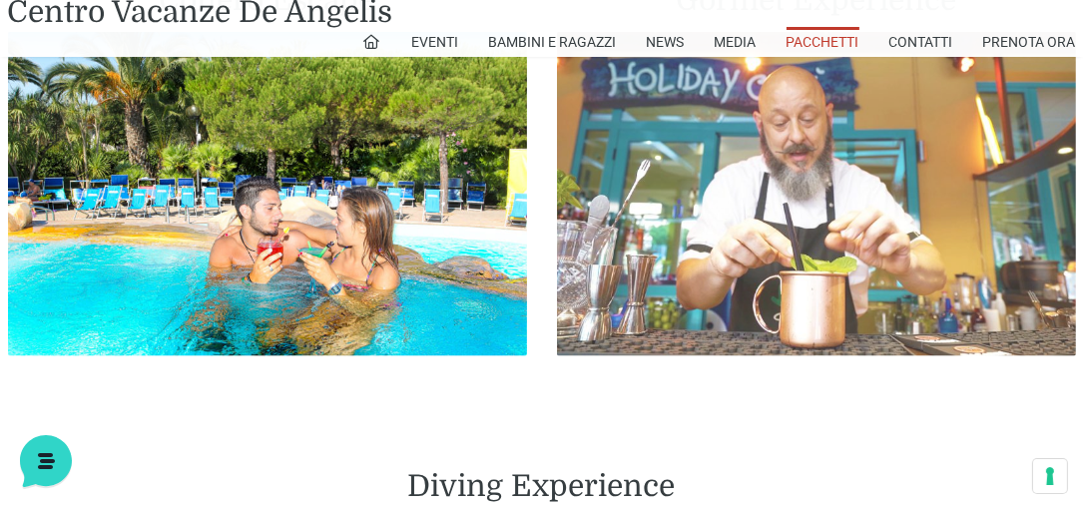
click at [812, 280] on img at bounding box center [816, 194] width 519 height 324
click at [790, 273] on img at bounding box center [816, 194] width 519 height 324
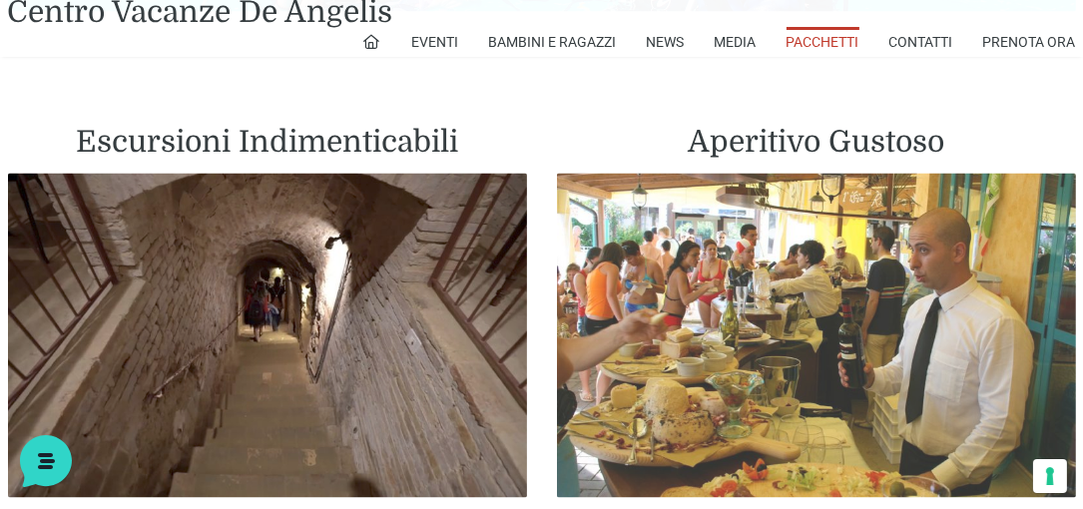
scroll to position [3706, 0]
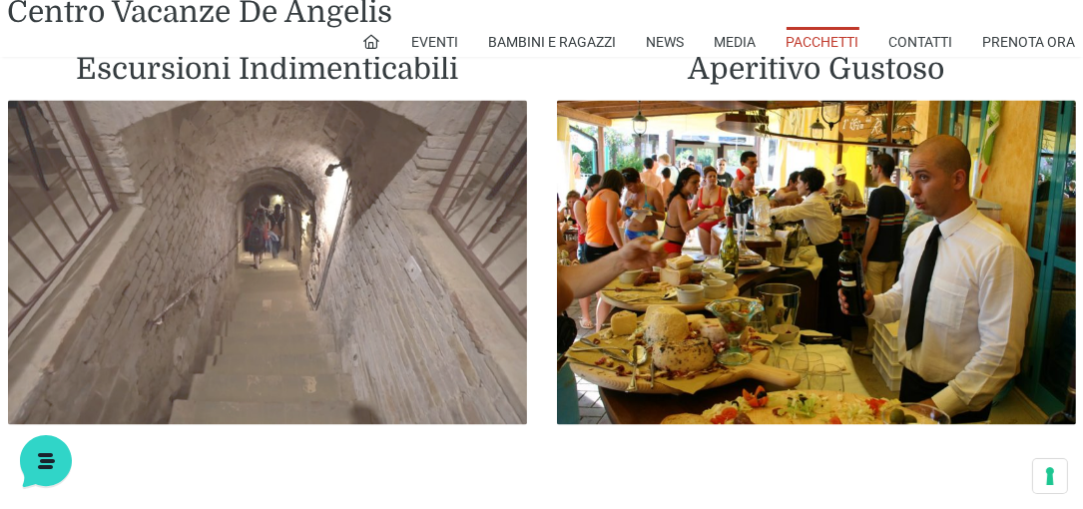
click at [382, 263] on img at bounding box center [267, 263] width 519 height 324
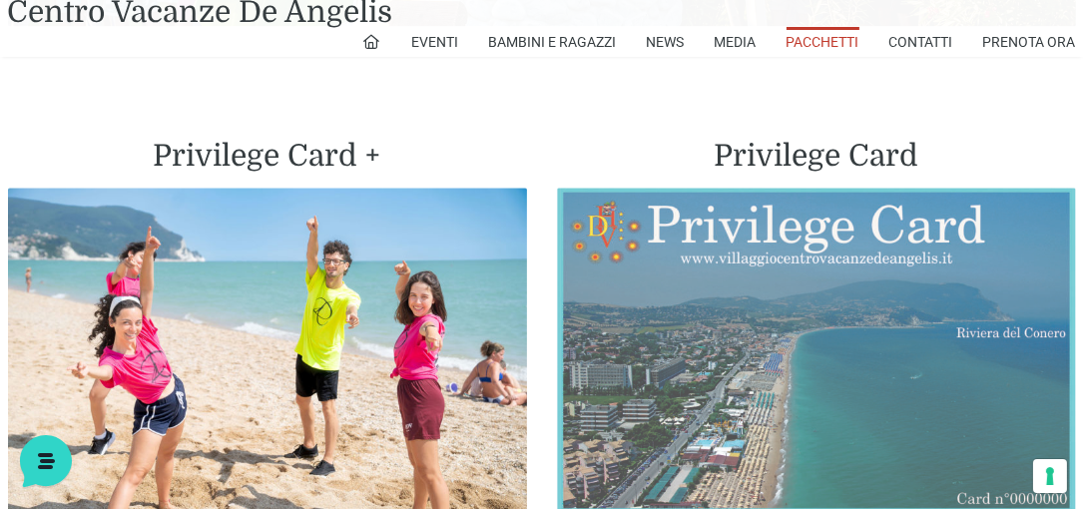
scroll to position [4675, 0]
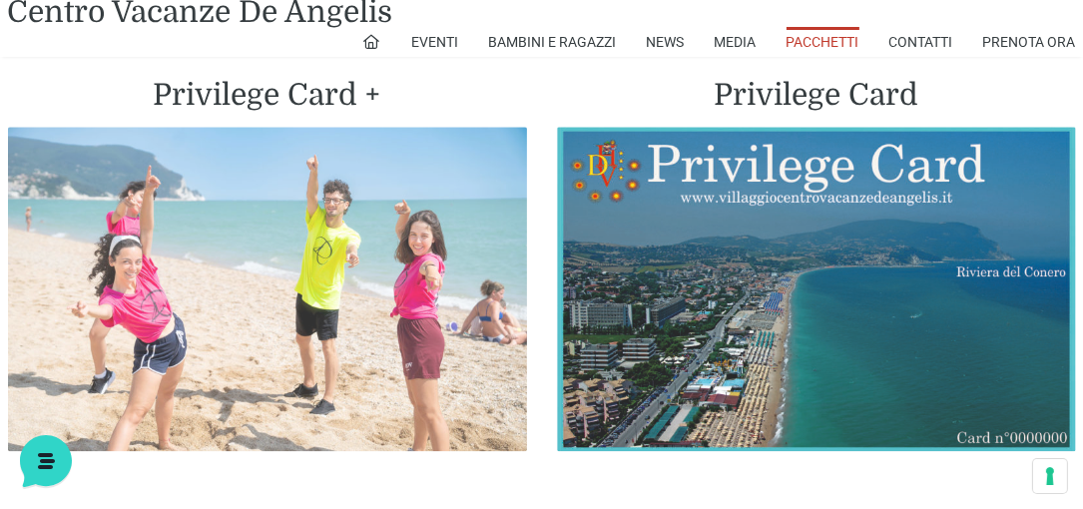
click at [311, 239] on img at bounding box center [267, 289] width 519 height 324
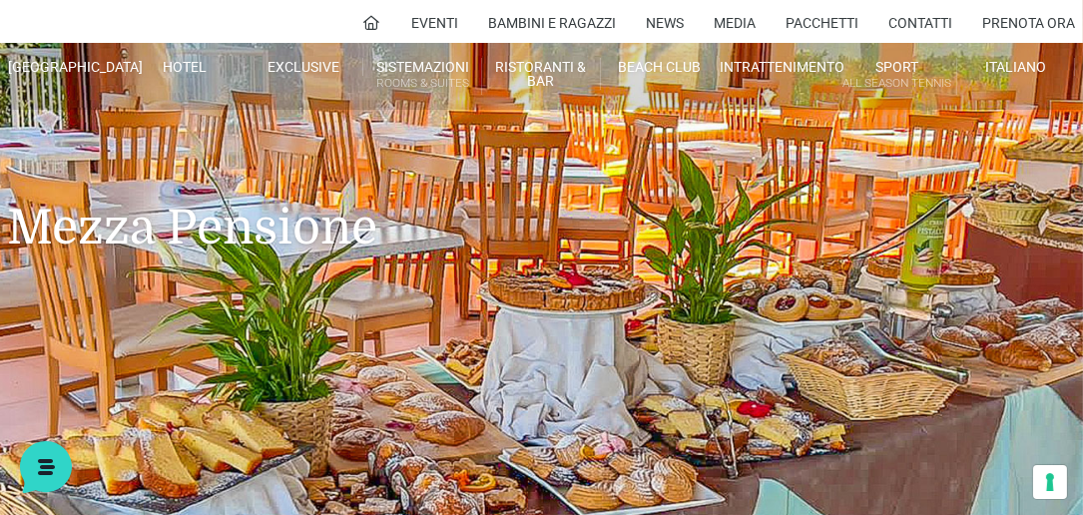
scroll to position [57, 0]
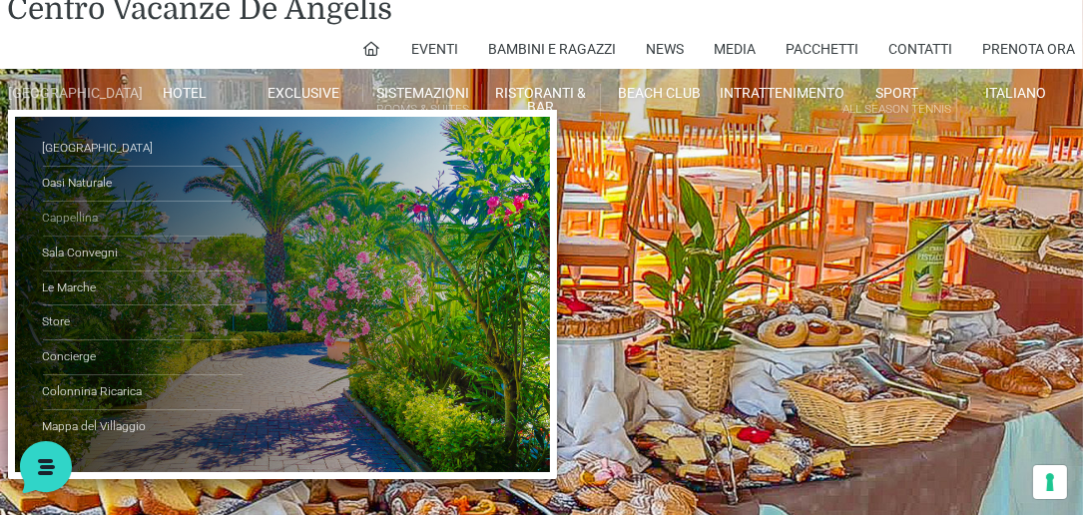
click at [68, 230] on link "Cappellina" at bounding box center [143, 219] width 200 height 35
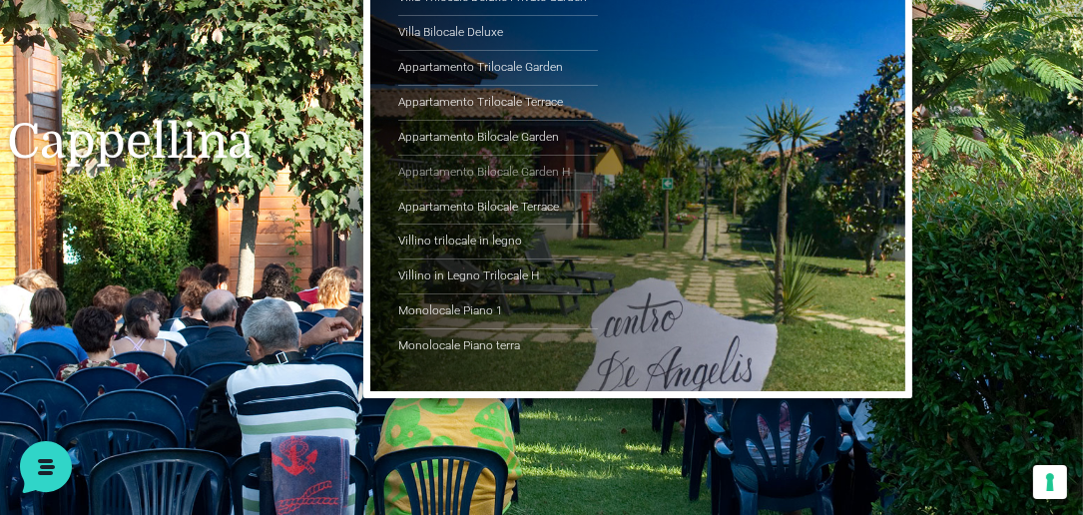
scroll to position [171, 0]
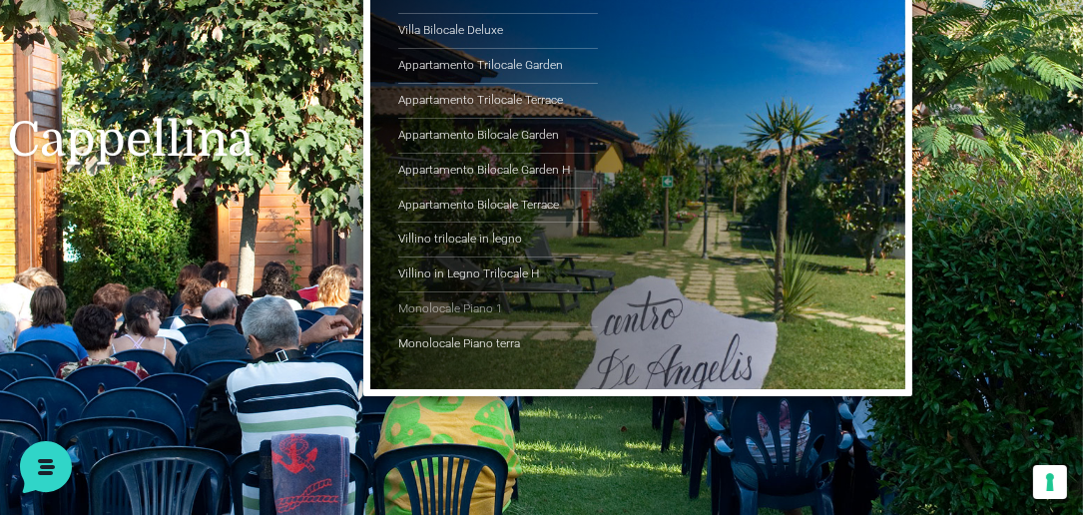
click at [450, 304] on link "Monolocale Piano 1" at bounding box center [498, 309] width 200 height 35
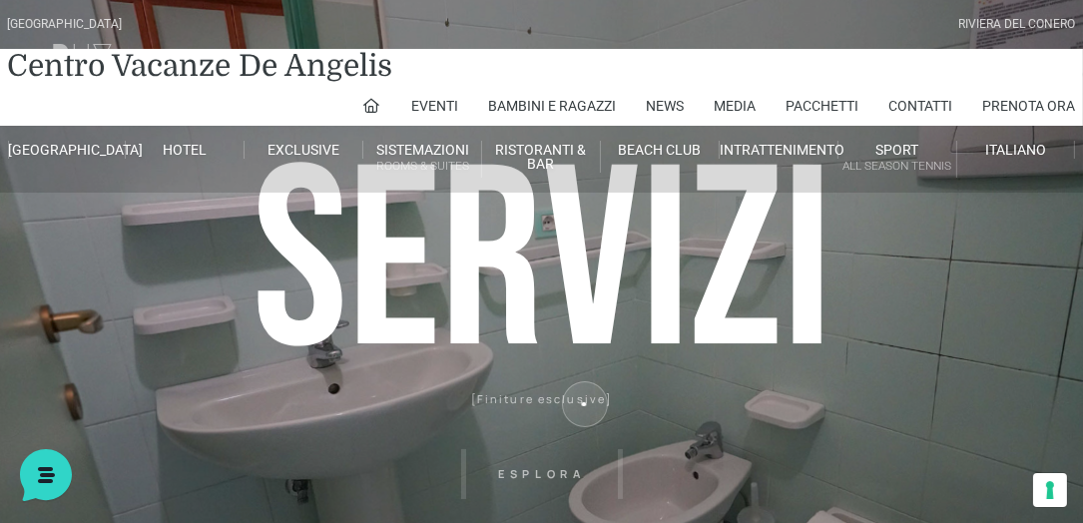
click at [584, 404] on sr7-shp at bounding box center [541, 319] width 361 height 639
click at [583, 403] on sr7-shp at bounding box center [541, 319] width 361 height 639
click at [583, 402] on sr7-shp at bounding box center [541, 319] width 361 height 639
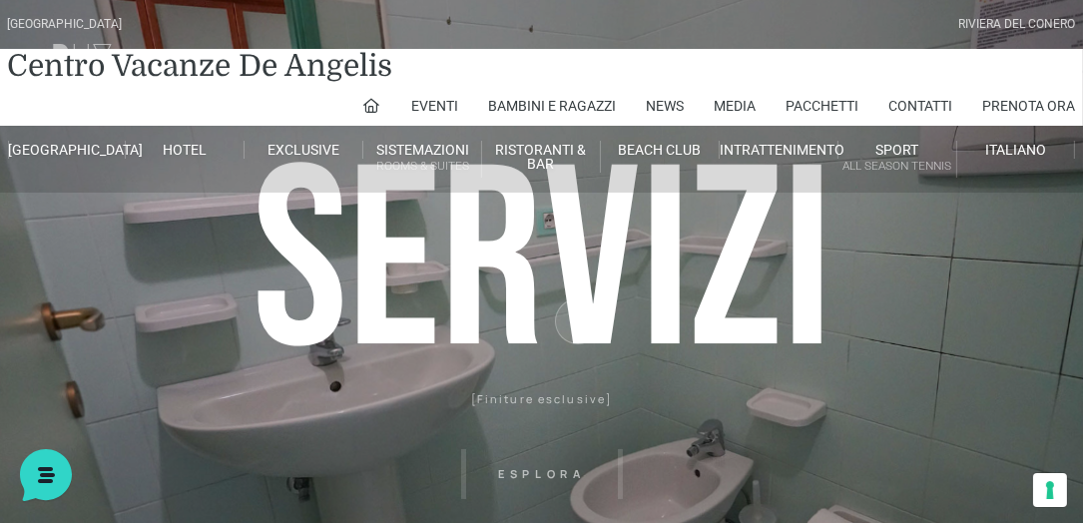
click at [577, 321] on sr7-shp at bounding box center [541, 319] width 361 height 639
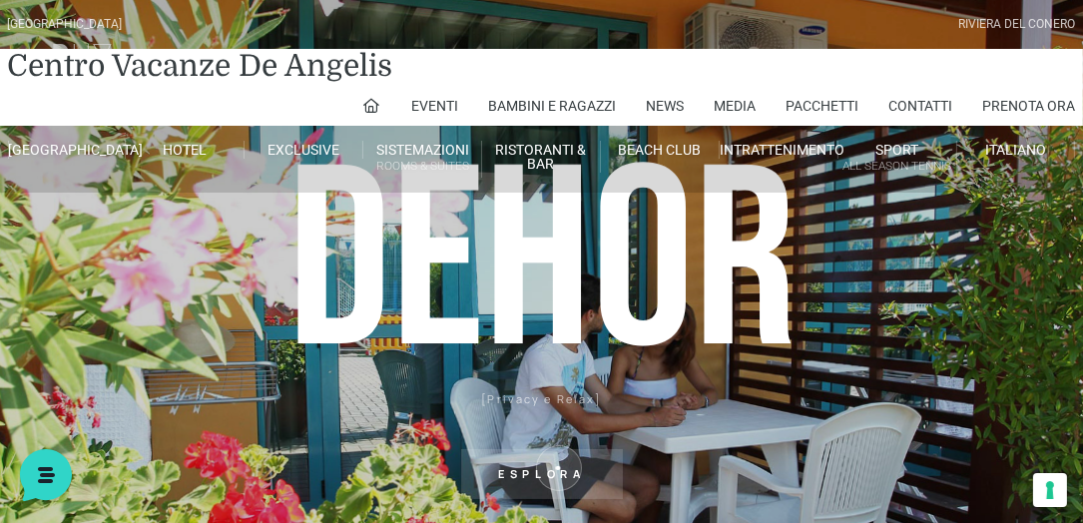
click at [558, 468] on sr7-txt "Esplora" at bounding box center [542, 474] width 162 height 50
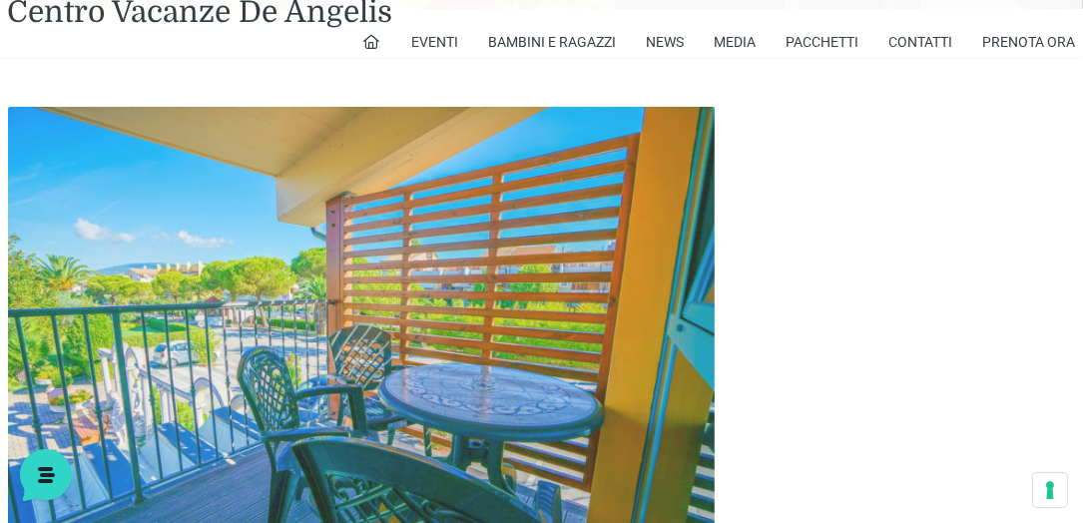
scroll to position [639, 0]
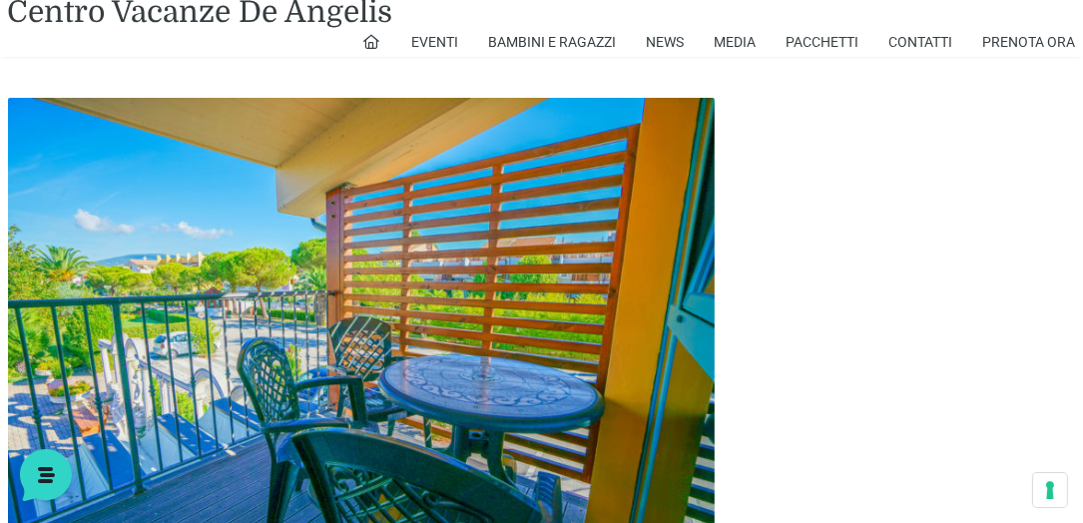
click at [529, 401] on img at bounding box center [361, 333] width 706 height 471
click at [340, 411] on img at bounding box center [361, 333] width 706 height 471
click at [185, 423] on img at bounding box center [361, 333] width 706 height 471
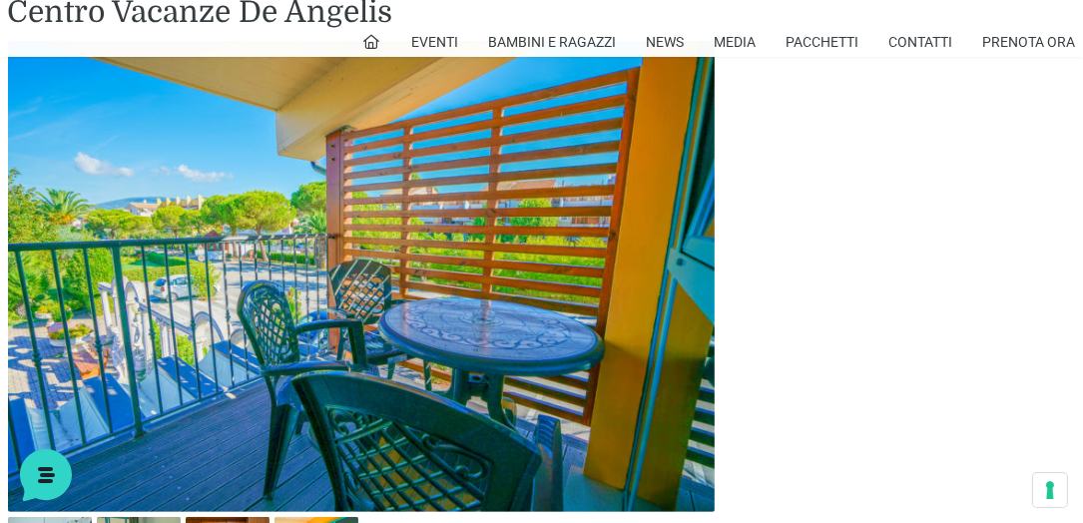
drag, startPoint x: 783, startPoint y: 345, endPoint x: 569, endPoint y: 366, distance: 215.6
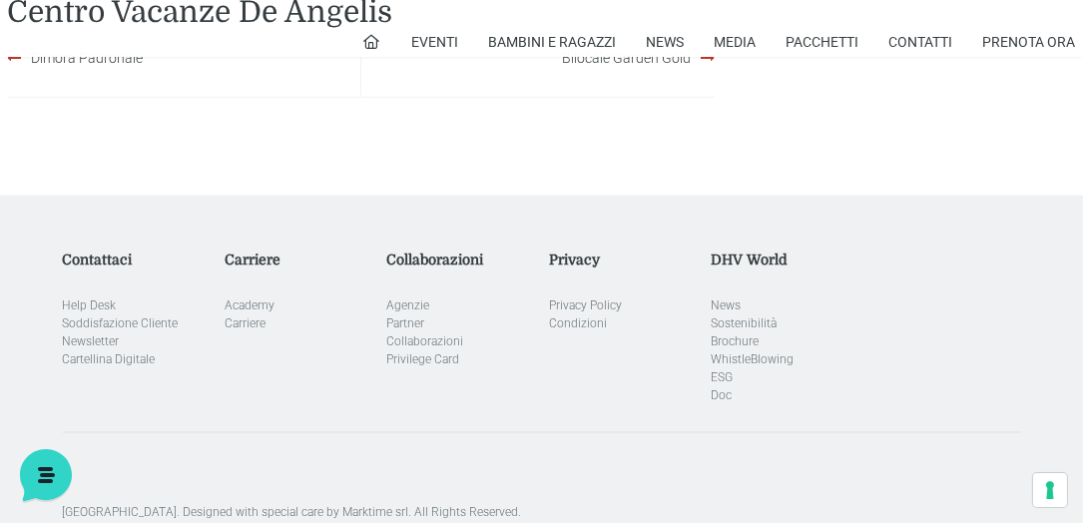
scroll to position [2495, 0]
click at [639, 66] on link "Bilocale Garden Gold" at bounding box center [626, 58] width 129 height 16
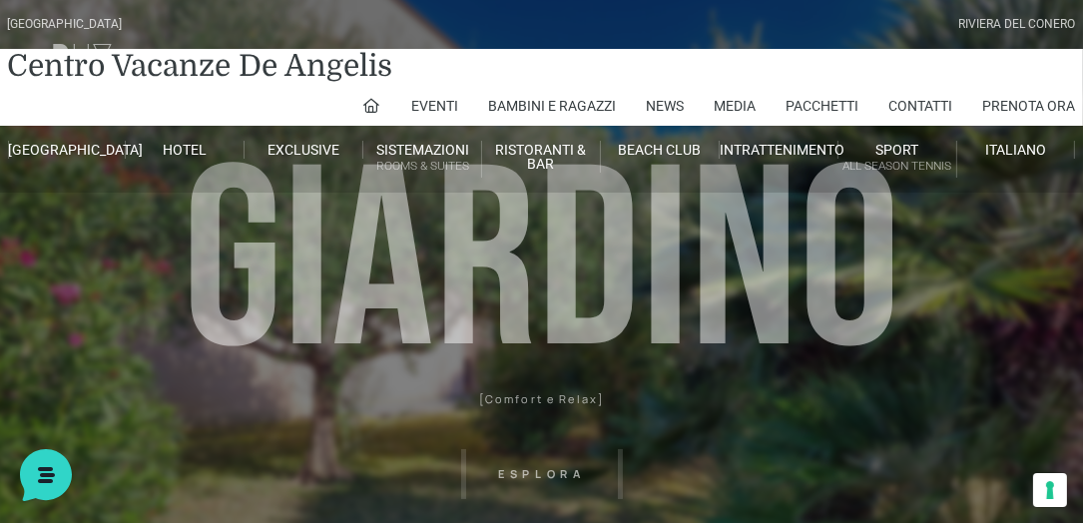
click at [559, 475] on header "[GEOGRAPHIC_DATA] [GEOGRAPHIC_DATA] Centro Vacanze [GEOGRAPHIC_DATA] Eventi Mis…" at bounding box center [541, 449] width 1083 height 898
click at [545, 474] on header "[GEOGRAPHIC_DATA] [GEOGRAPHIC_DATA] Centro Vacanze [GEOGRAPHIC_DATA] Eventi Mis…" at bounding box center [541, 449] width 1083 height 898
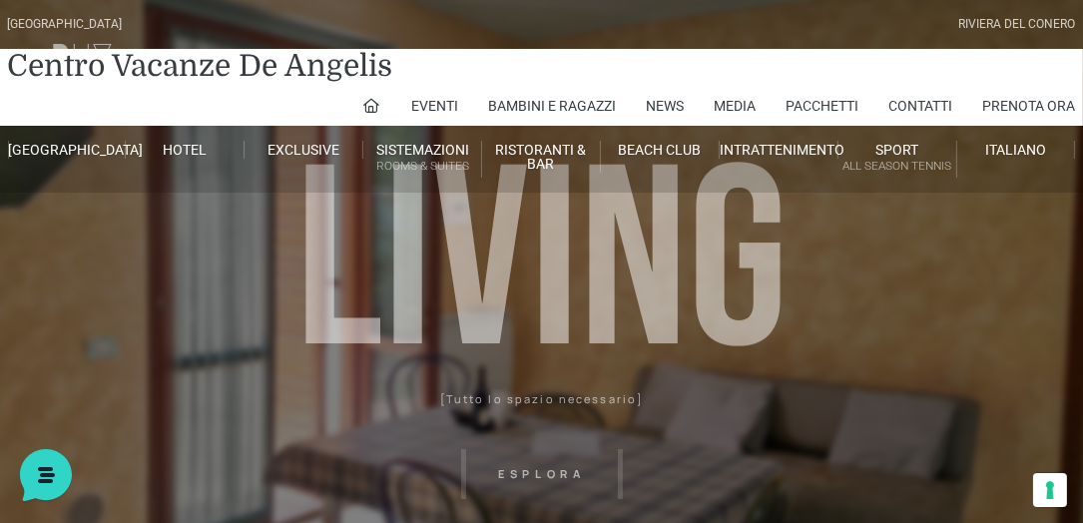
click at [527, 475] on header "[GEOGRAPHIC_DATA] [GEOGRAPHIC_DATA] Centro Vacanze [GEOGRAPHIC_DATA] Eventi Mis…" at bounding box center [541, 449] width 1083 height 898
click at [752, 465] on header "Villaggio Hotel Resort Riviera Del Conero Centro Vacanze De Angelis Eventi Miss…" at bounding box center [541, 449] width 1083 height 898
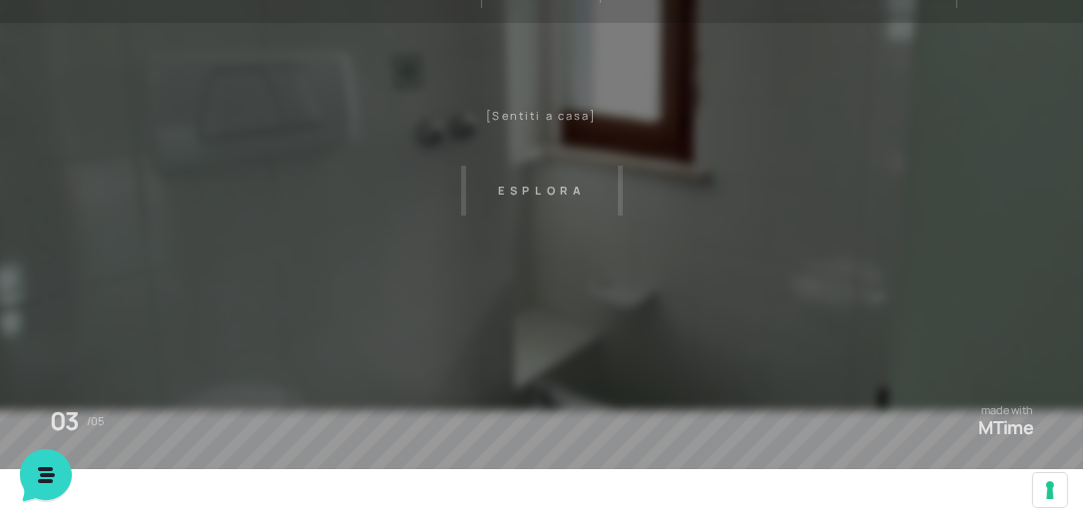
scroll to position [171, 0]
click at [563, 108] on header "Villaggio Hotel Resort Riviera Del Conero Centro Vacanze De Angelis Eventi Miss…" at bounding box center [541, 278] width 1083 height 898
click at [563, 112] on header "Villaggio Hotel Resort Riviera Del Conero Centro Vacanze De Angelis Eventi Miss…" at bounding box center [541, 278] width 1083 height 898
click at [548, 193] on header "Villaggio Hotel Resort Riviera Del Conero Centro Vacanze De Angelis Eventi Miss…" at bounding box center [541, 278] width 1083 height 898
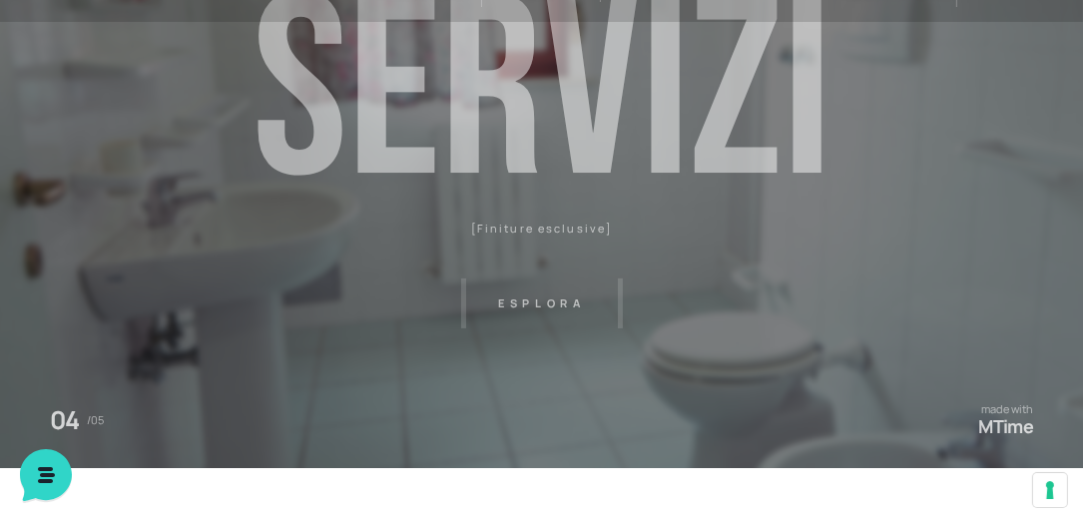
click at [331, 209] on header "Villaggio Hotel Resort Riviera Del Conero Centro Vacanze De Angelis Eventi Miss…" at bounding box center [541, 278] width 1083 height 898
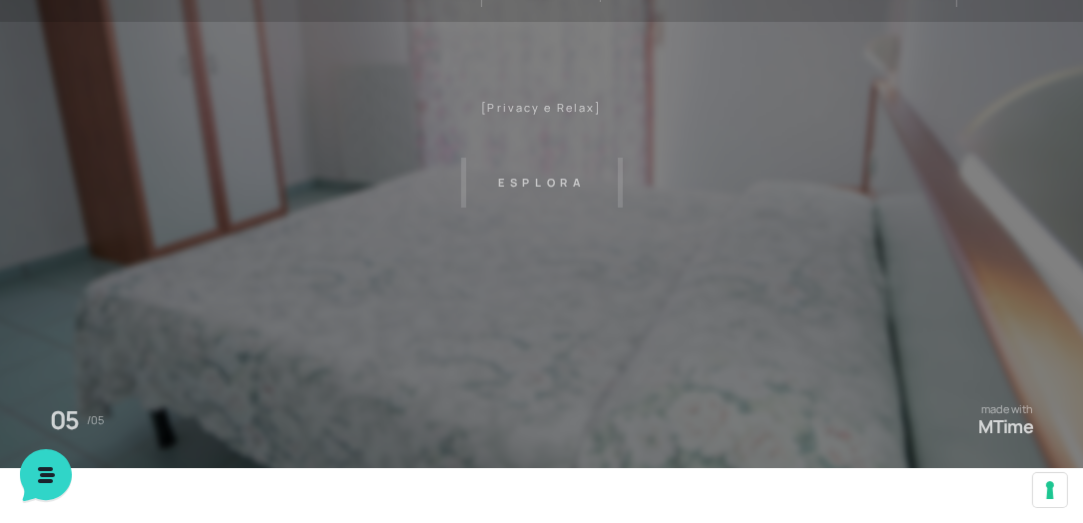
click at [1007, 427] on header "Villaggio Hotel Resort Riviera Del Conero Centro Vacanze De Angelis Eventi Miss…" at bounding box center [541, 278] width 1083 height 898
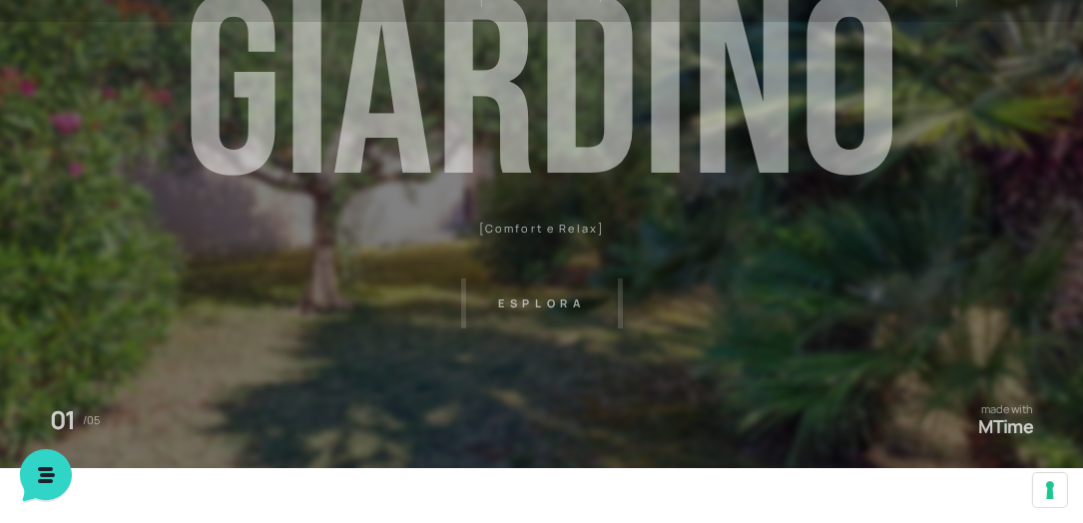
drag, startPoint x: 845, startPoint y: 433, endPoint x: 829, endPoint y: 434, distance: 16.0
click at [829, 434] on header "Villaggio Hotel Resort Riviera Del Conero Centro Vacanze De Angelis Eventi Miss…" at bounding box center [541, 278] width 1083 height 898
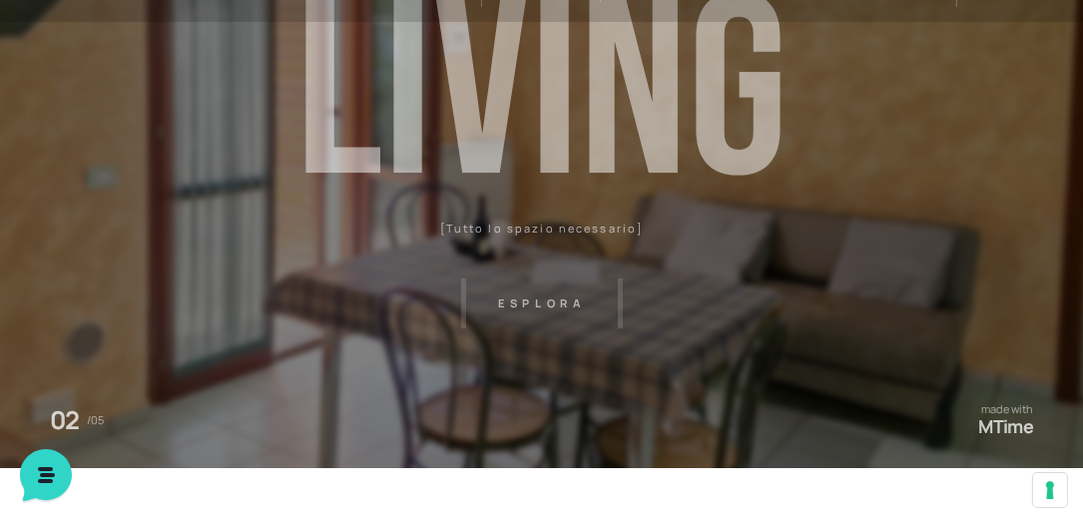
click at [973, 166] on header "Villaggio Hotel Resort Riviera Del Conero Centro Vacanze De Angelis Eventi Miss…" at bounding box center [541, 278] width 1083 height 898
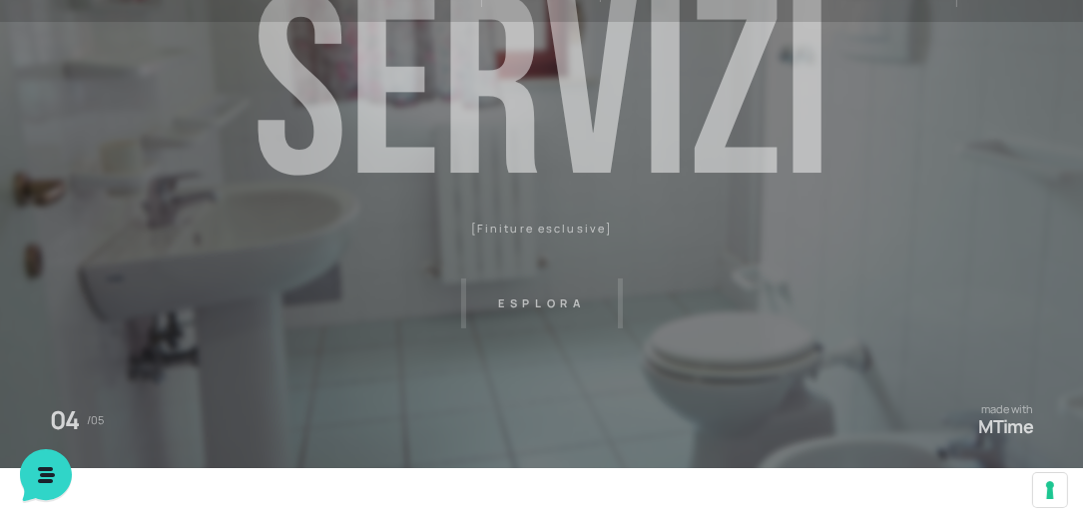
click at [845, 271] on header "Villaggio Hotel Resort Riviera Del Conero Centro Vacanze De Angelis Eventi Miss…" at bounding box center [541, 278] width 1083 height 898
click at [1016, 279] on header "Villaggio Hotel Resort Riviera Del Conero Centro Vacanze De Angelis Eventi Miss…" at bounding box center [541, 278] width 1083 height 898
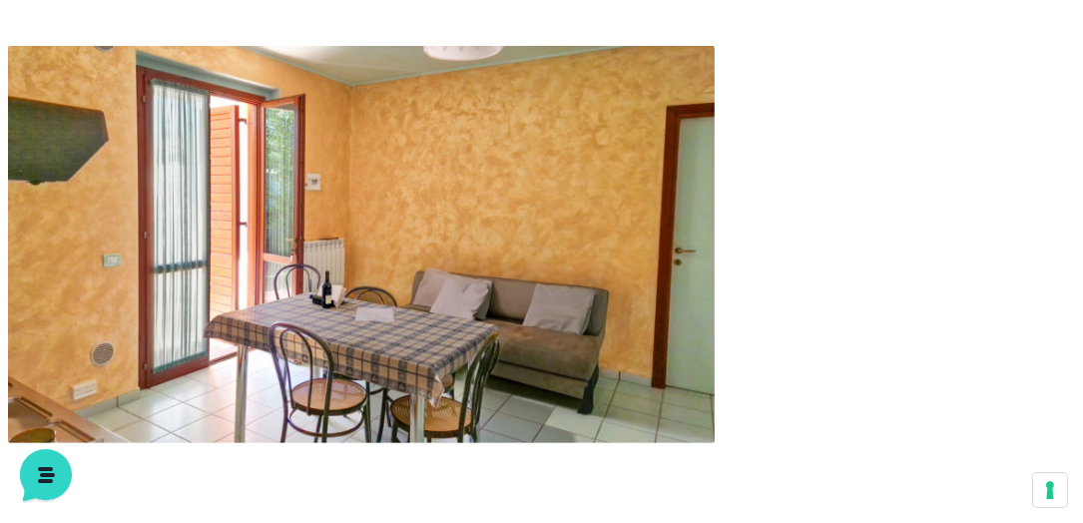
scroll to position [718, 0]
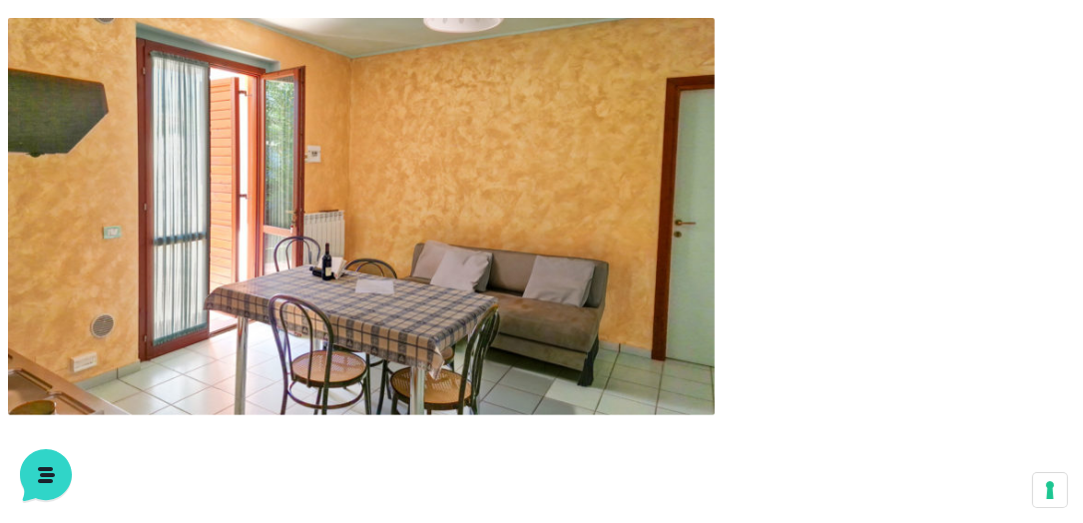
click at [443, 316] on img at bounding box center [361, 216] width 706 height 397
click at [764, 368] on div "Navigazione articoli Monolocale Piano 1 Villa Trilocale Deluxe Private Garden" at bounding box center [541, 314] width 1083 height 592
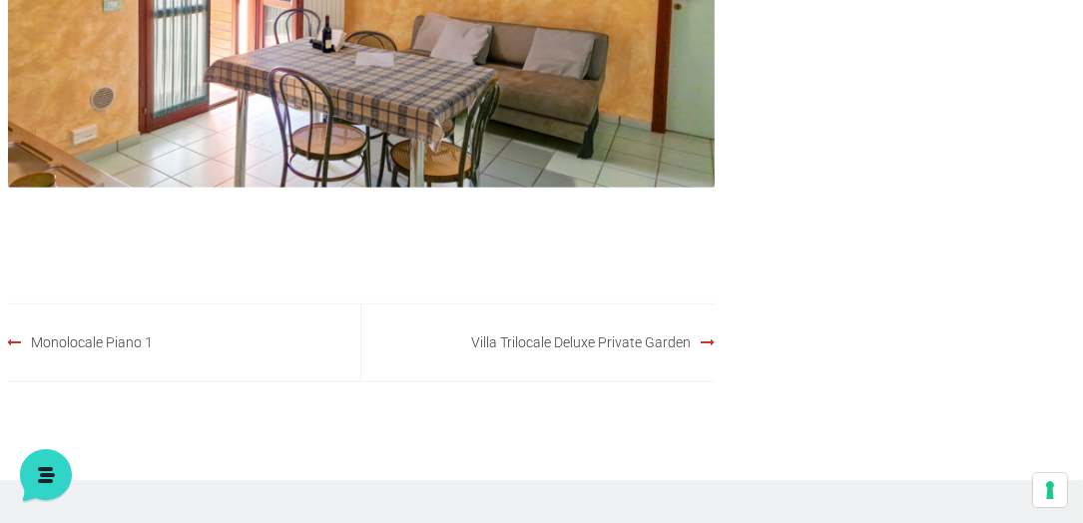
scroll to position [946, 0]
click at [539, 334] on link "Villa Trilocale Deluxe Private Garden" at bounding box center [581, 342] width 220 height 16
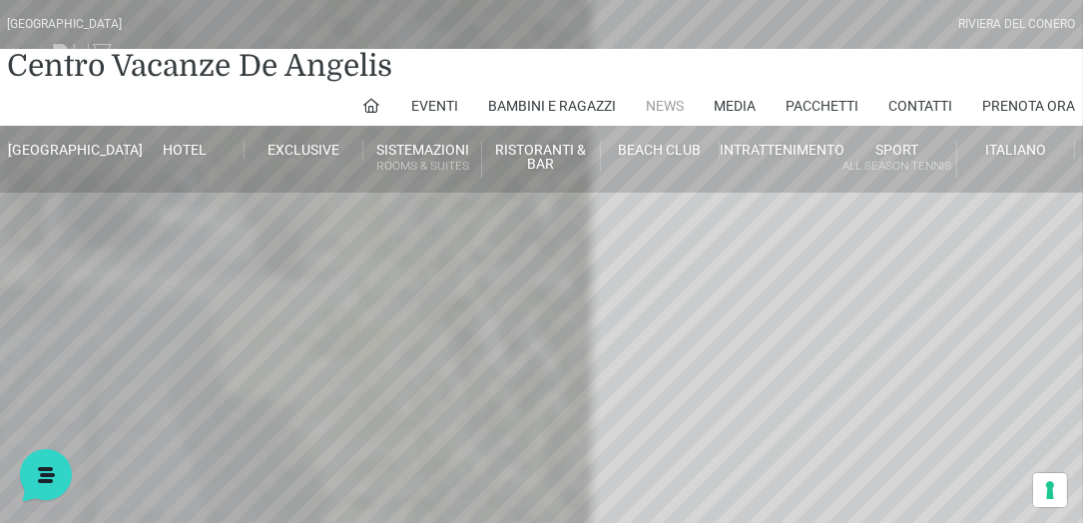
click at [663, 112] on link "News" at bounding box center [666, 106] width 38 height 40
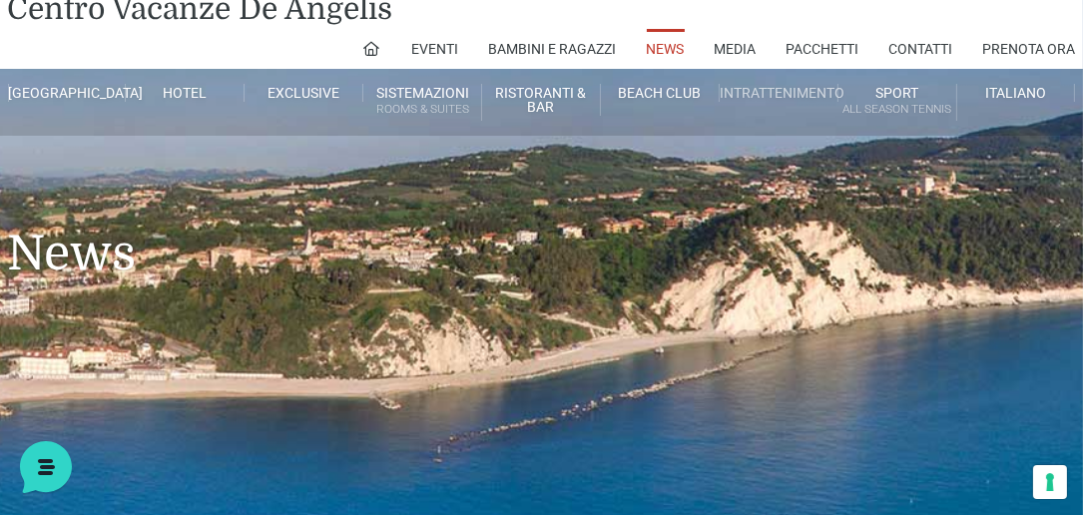
scroll to position [57, 0]
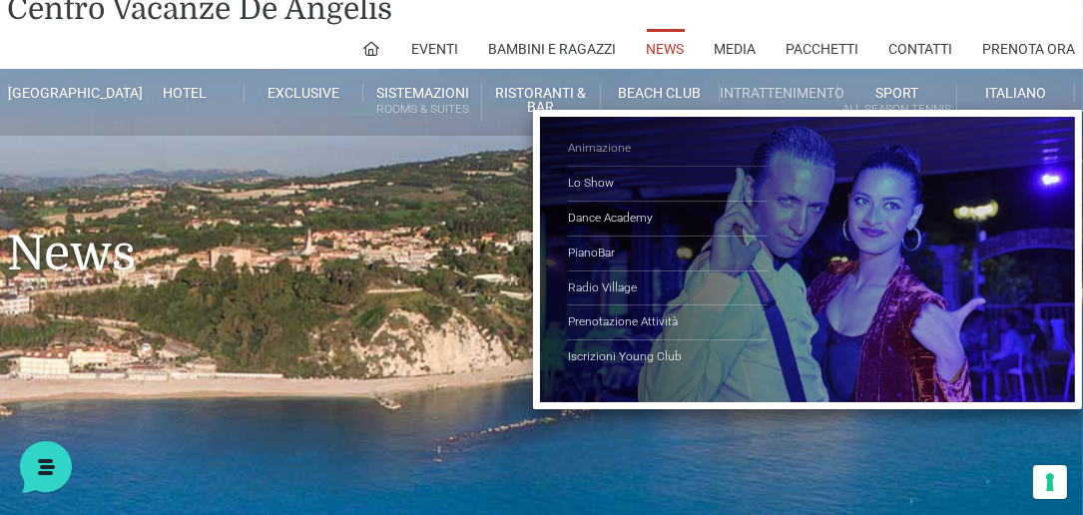
click at [586, 154] on link "Animazione" at bounding box center [668, 149] width 200 height 35
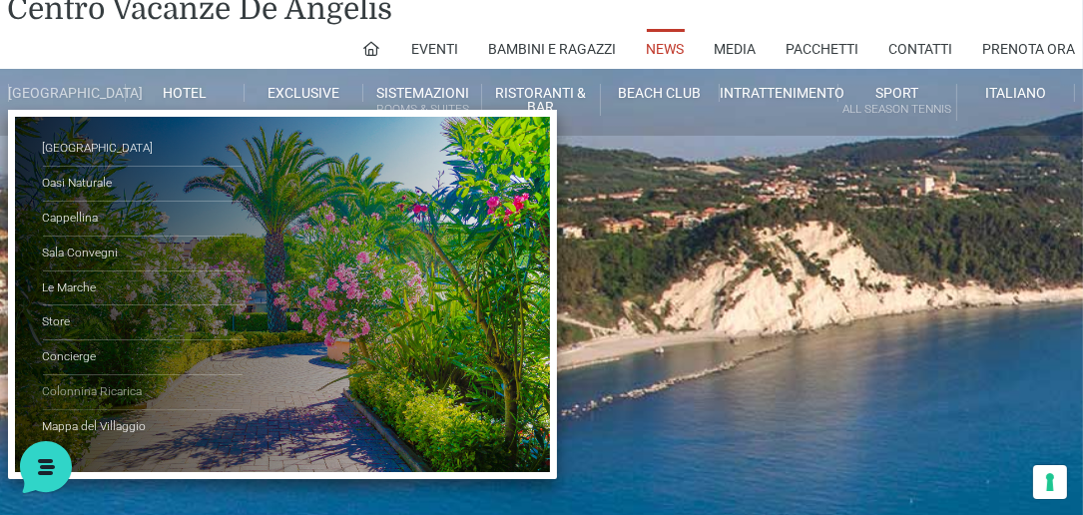
click at [108, 401] on link "Colonnina Ricarica" at bounding box center [143, 392] width 200 height 35
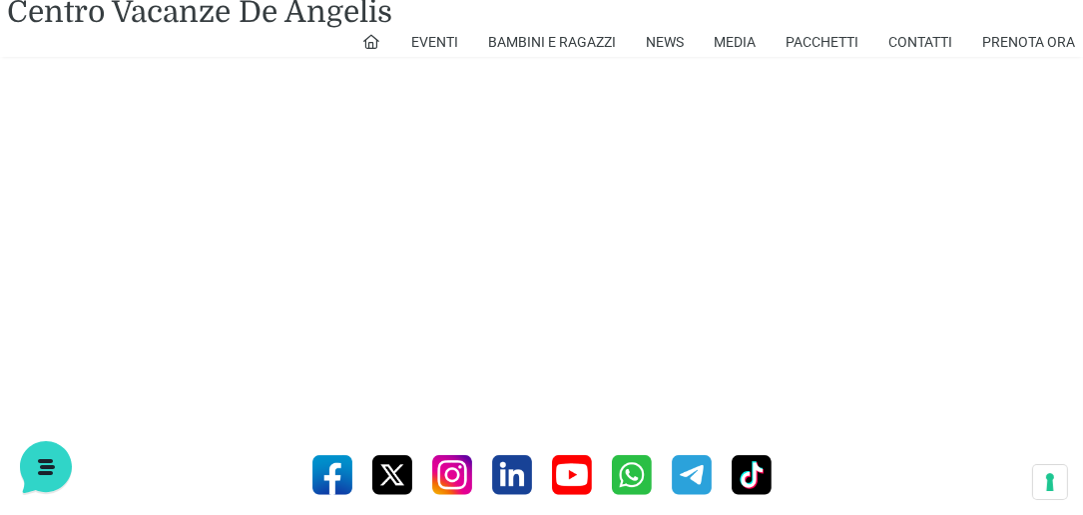
scroll to position [1312, 0]
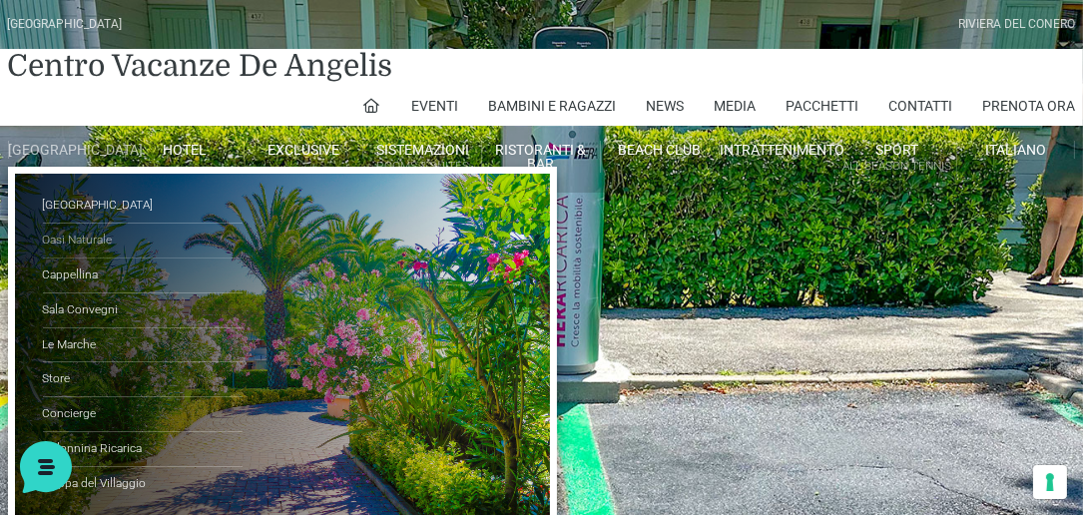
click at [58, 258] on link "Oasi Naturale" at bounding box center [143, 241] width 200 height 35
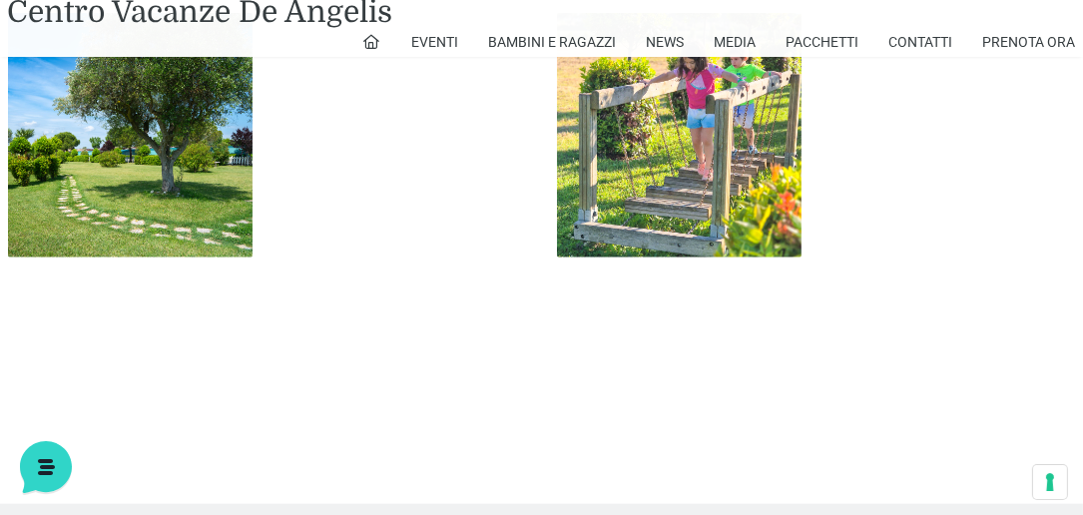
scroll to position [2107, 0]
click at [670, 162] on img at bounding box center [679, 136] width 244 height 244
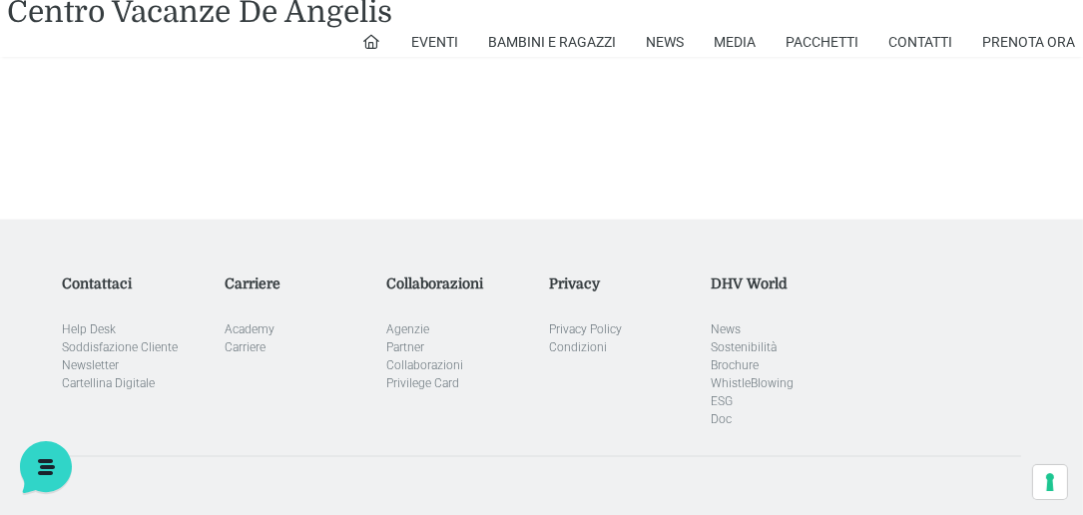
scroll to position [2449, 0]
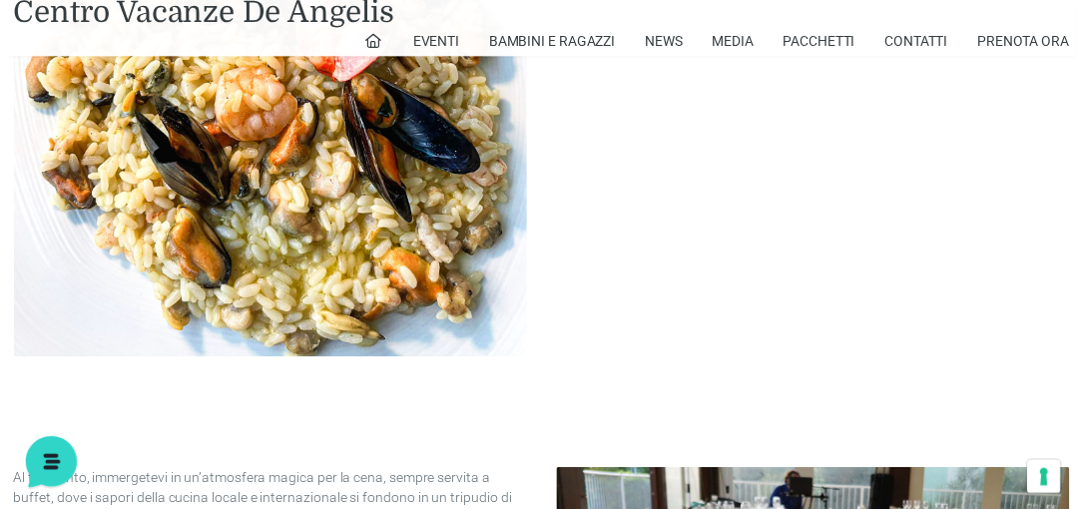
scroll to position [1710, 0]
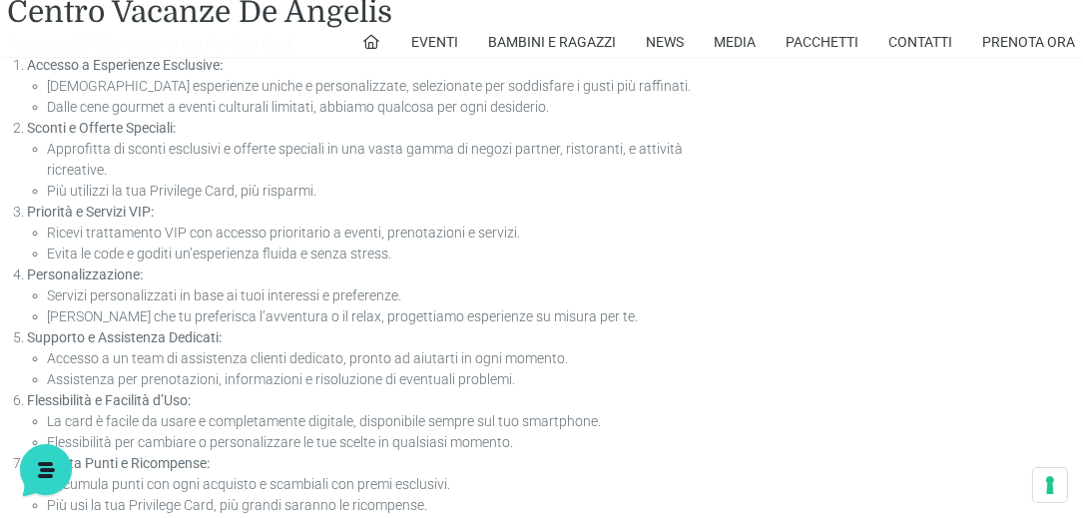
scroll to position [1254, 0]
